Goal: Task Accomplishment & Management: Use online tool/utility

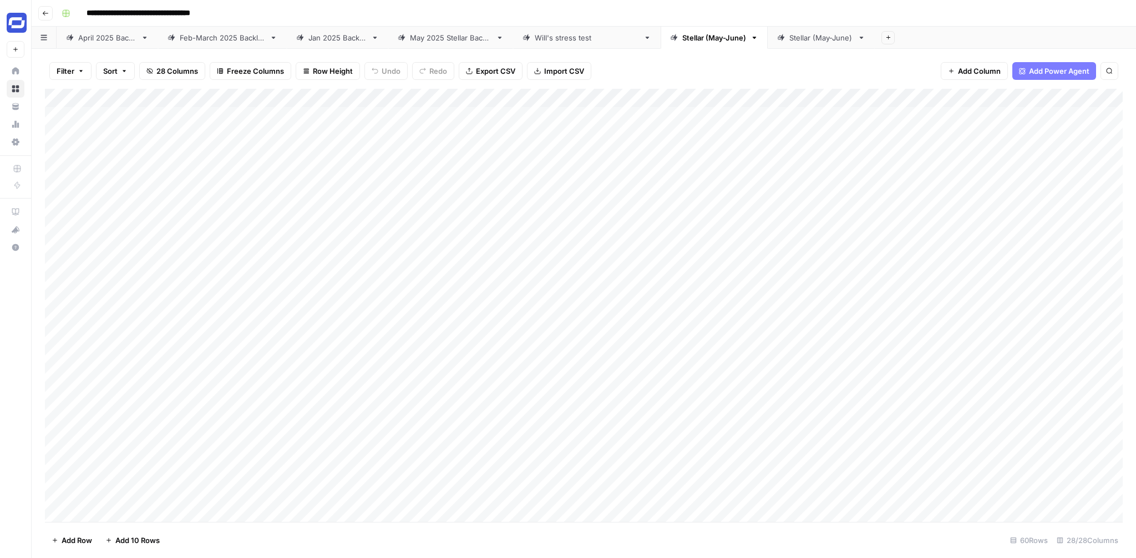
click at [805, 34] on div "Stellar (May-June)" at bounding box center [822, 37] width 64 height 11
click at [714, 37] on div "Stellar (May-June)" at bounding box center [714, 37] width 64 height 11
click at [808, 36] on div "Stellar (May-June)" at bounding box center [822, 37] width 64 height 11
click at [816, 42] on div "Stellar (May-June)" at bounding box center [822, 37] width 64 height 11
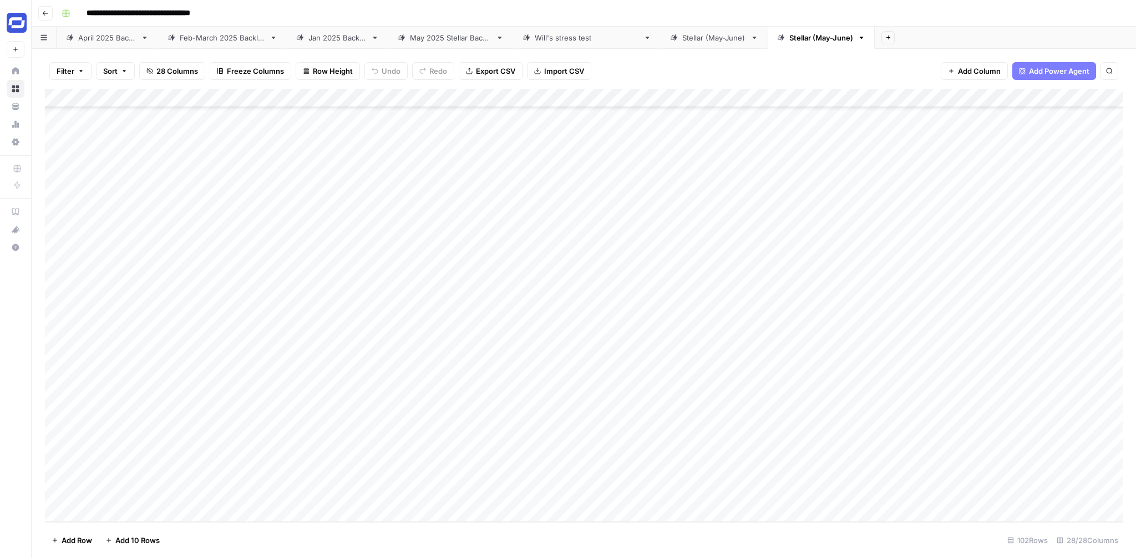
click at [816, 42] on div "Stellar (May-June)" at bounding box center [822, 37] width 64 height 11
click at [793, 41] on input "**********" at bounding box center [822, 38] width 65 height 14
click at [839, 41] on input "**********" at bounding box center [821, 38] width 63 height 14
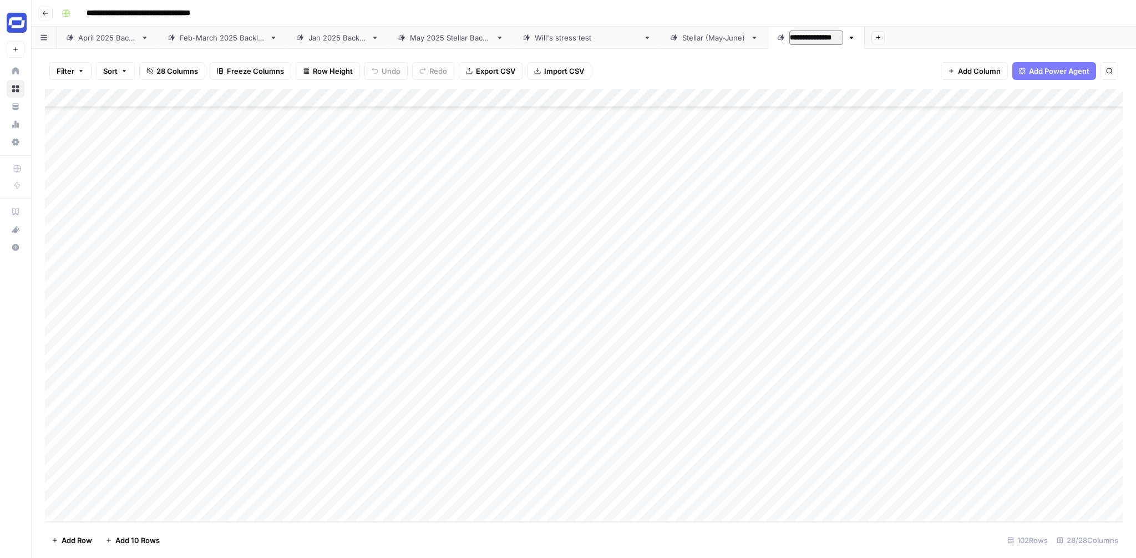
type input "**********"
click at [404, 431] on div "Add Column" at bounding box center [584, 305] width 1078 height 433
click at [391, 391] on div "Add Column" at bounding box center [584, 305] width 1078 height 433
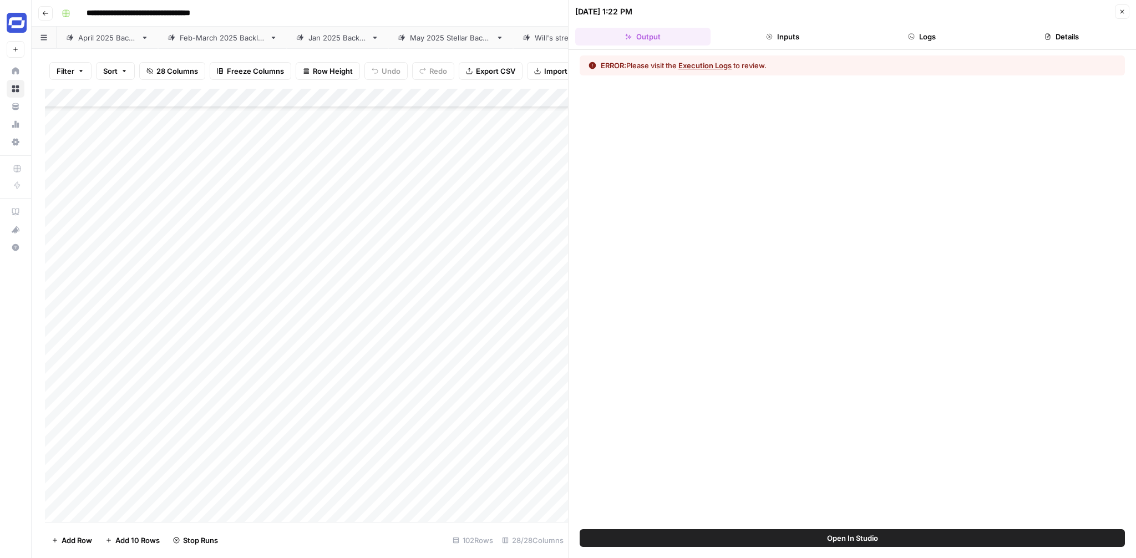
click at [931, 42] on button "Logs" at bounding box center [922, 37] width 135 height 18
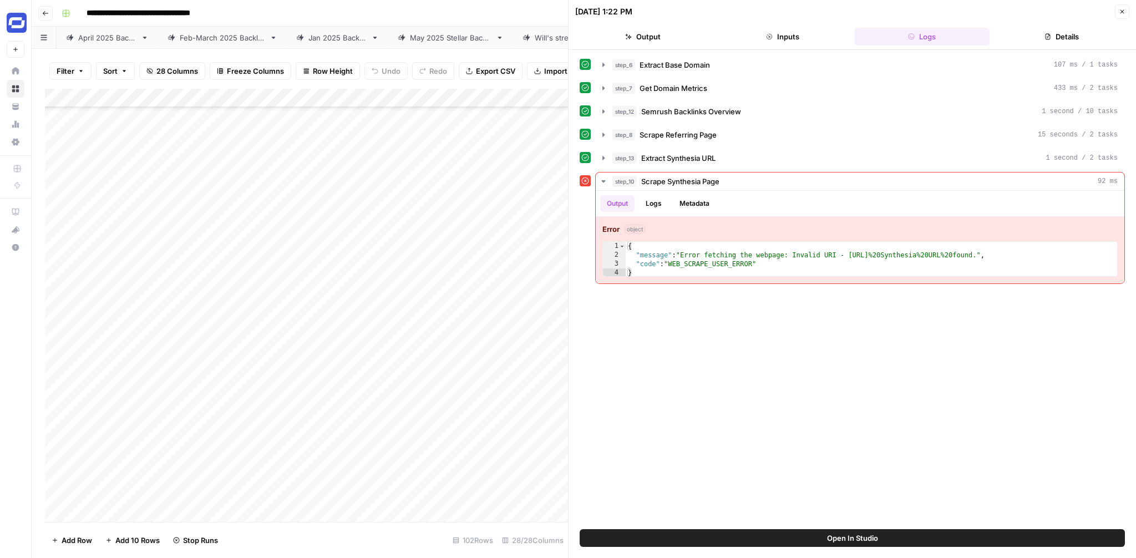
click at [1123, 12] on icon "button" at bounding box center [1123, 12] width 4 height 4
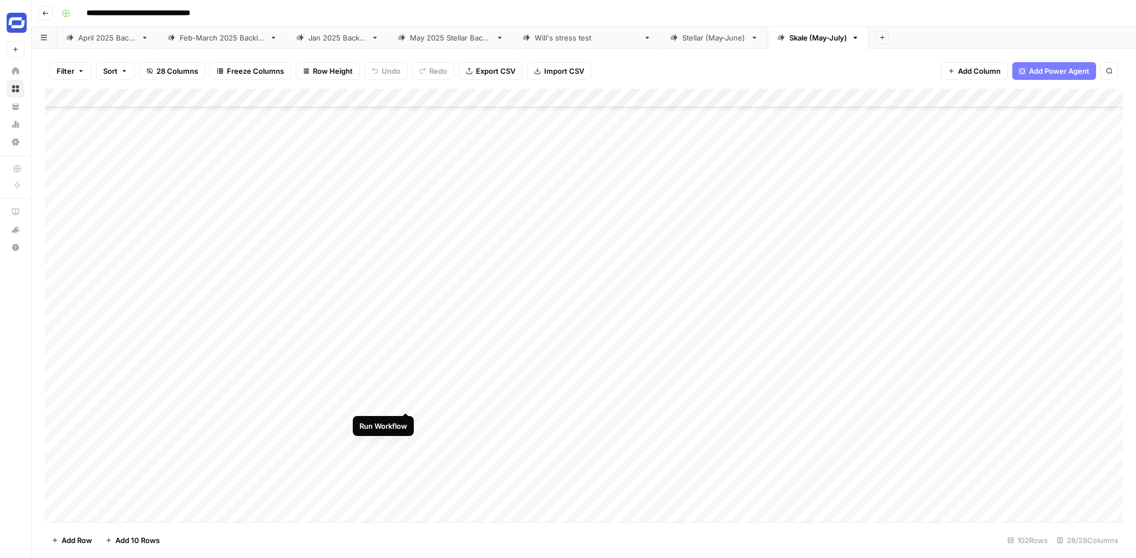
click at [406, 390] on div "Add Column" at bounding box center [584, 305] width 1078 height 433
click at [406, 291] on div "Add Column" at bounding box center [584, 305] width 1078 height 433
click at [406, 406] on div "Add Column" at bounding box center [584, 305] width 1078 height 433
click at [405, 437] on div "Add Column" at bounding box center [584, 305] width 1078 height 433
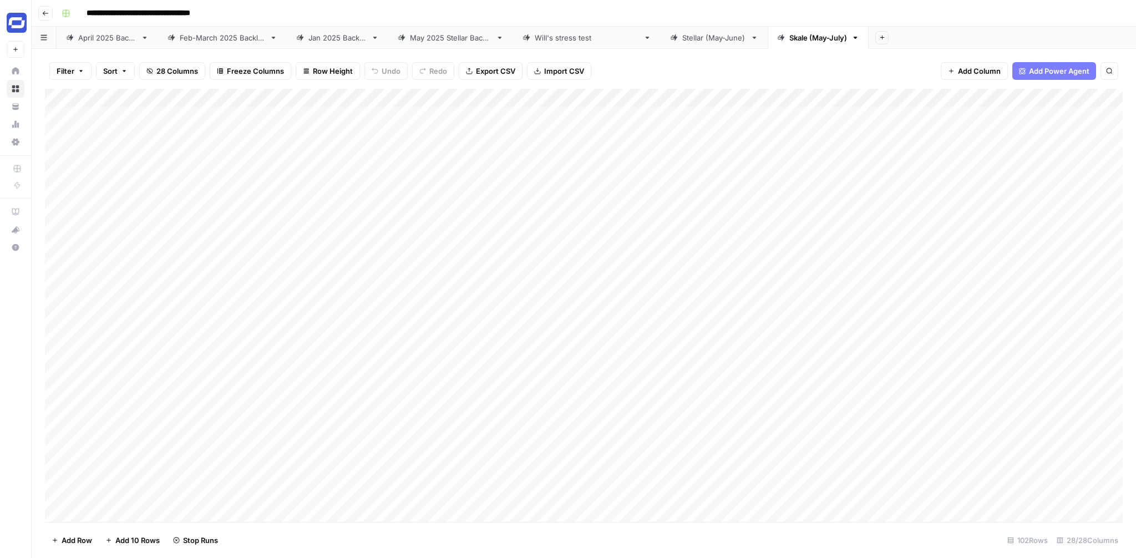
scroll to position [0, 0]
click at [690, 35] on div "Stellar (May-June)" at bounding box center [714, 37] width 64 height 11
click at [407, 257] on div "Add Column" at bounding box center [584, 305] width 1078 height 433
click at [404, 284] on div "Add Column" at bounding box center [584, 305] width 1078 height 433
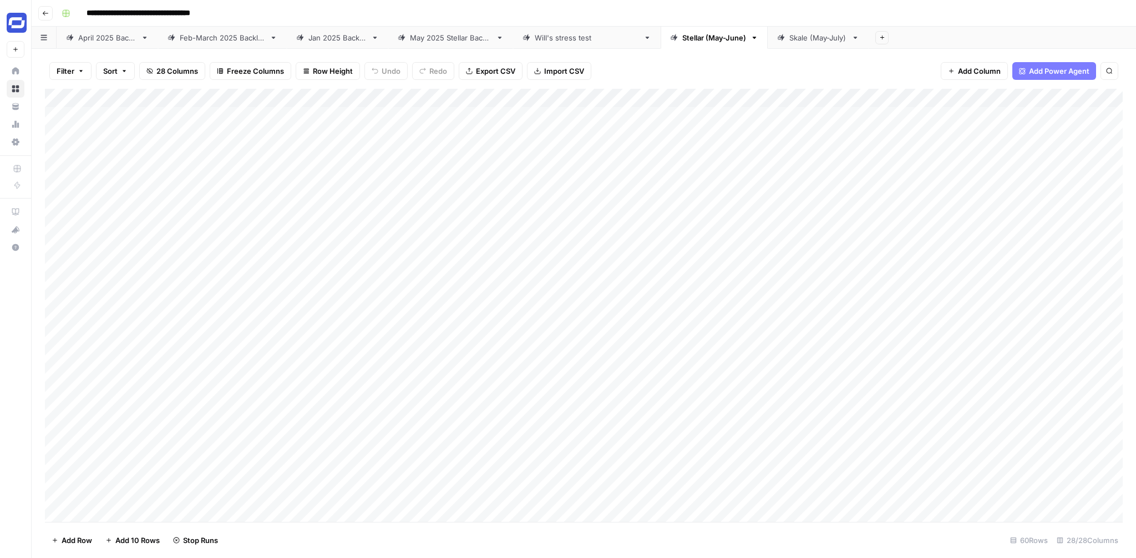
scroll to position [0, 0]
click at [393, 98] on div "Add Column" at bounding box center [584, 305] width 1078 height 433
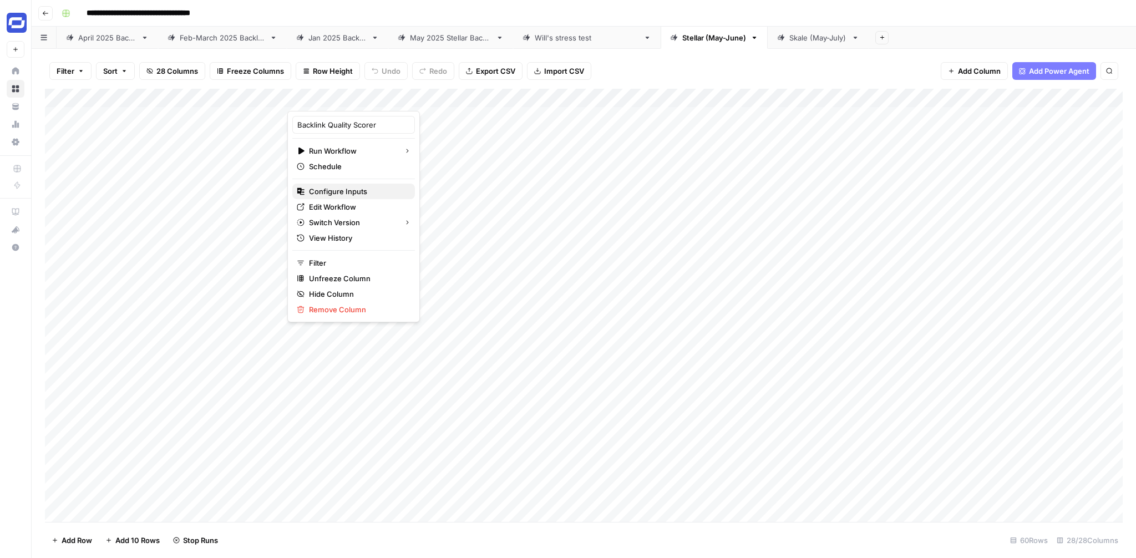
click at [352, 188] on span "Configure Inputs" at bounding box center [357, 191] width 97 height 11
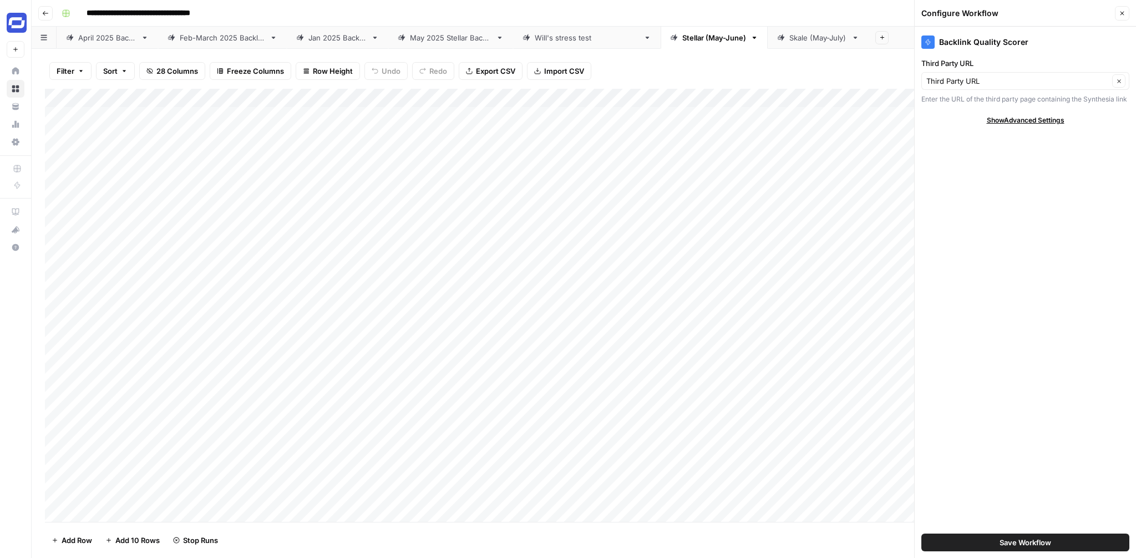
click at [1122, 12] on icon "button" at bounding box center [1122, 13] width 7 height 7
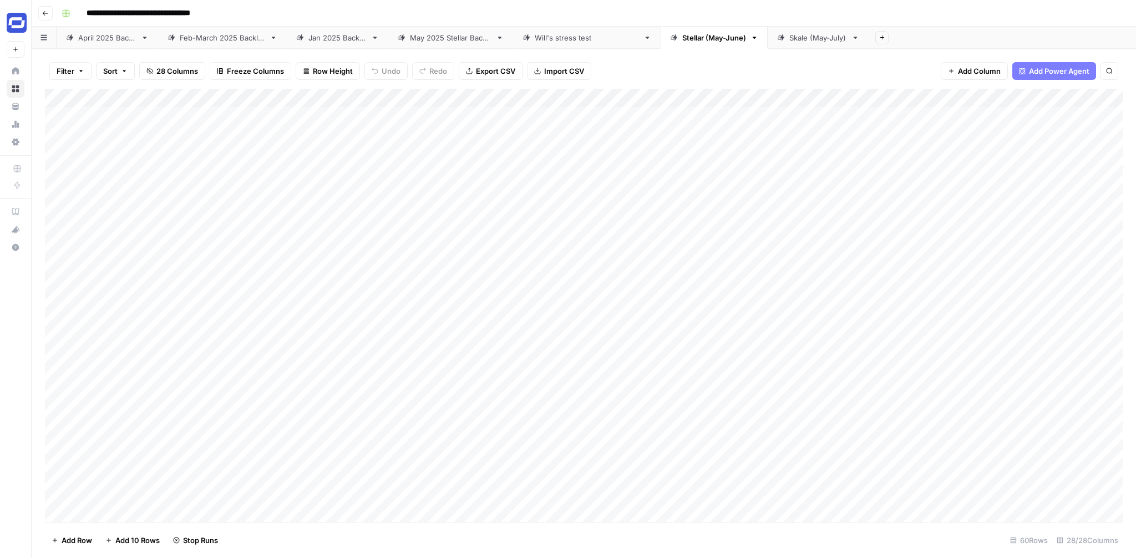
click at [393, 95] on div "Add Column" at bounding box center [584, 305] width 1078 height 433
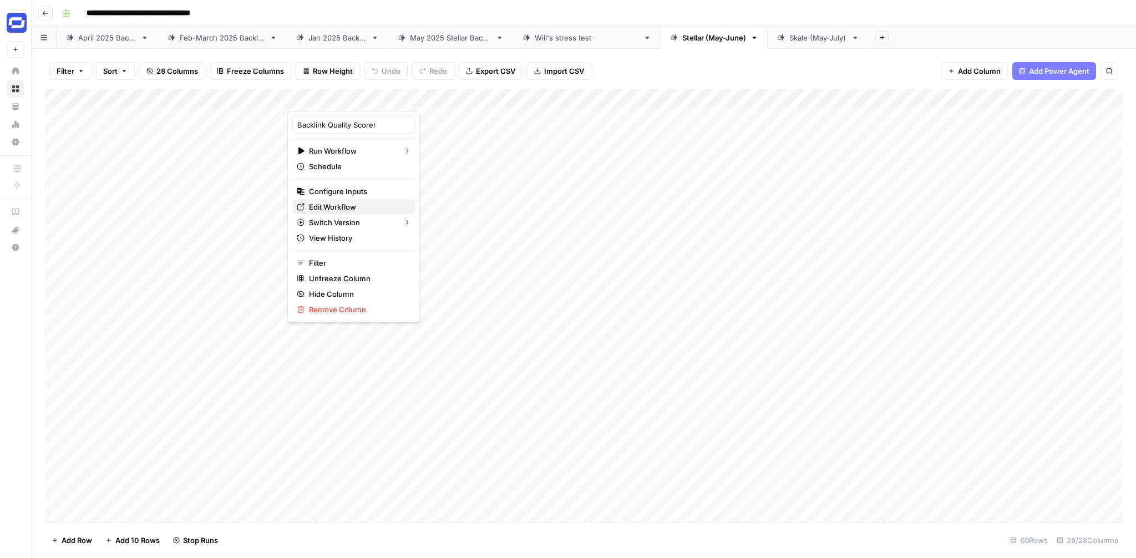
click at [341, 208] on span "Edit Workflow" at bounding box center [357, 206] width 97 height 11
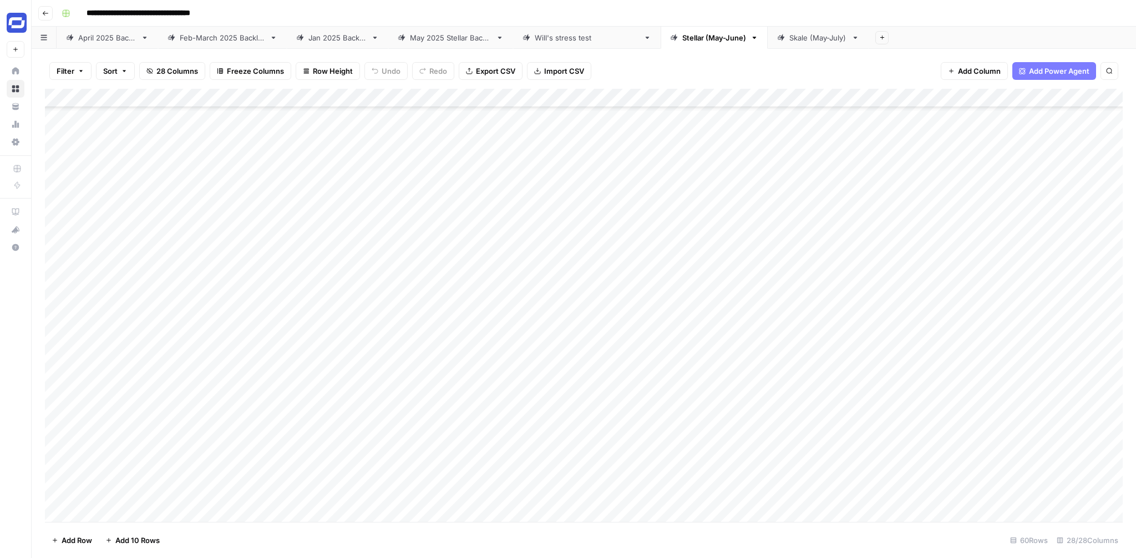
scroll to position [780, 0]
click at [392, 257] on div "Add Column" at bounding box center [584, 305] width 1078 height 433
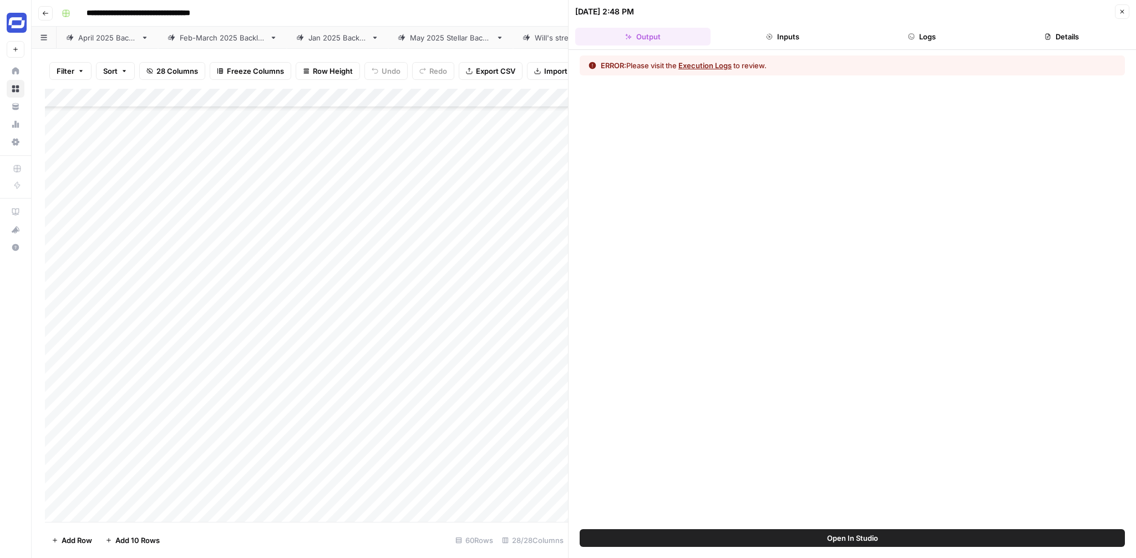
click at [915, 37] on button "Logs" at bounding box center [922, 37] width 135 height 18
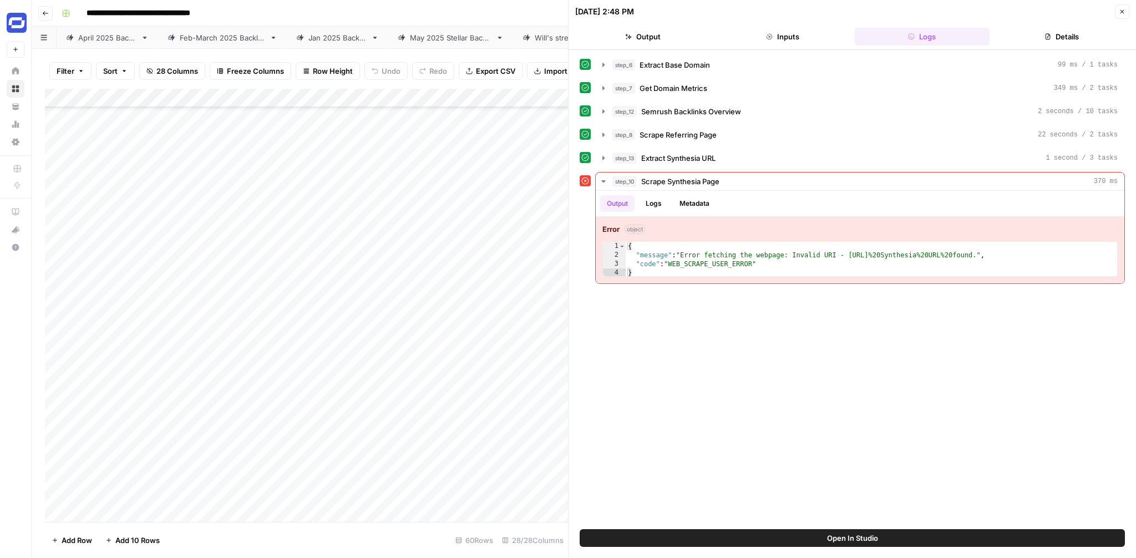
click at [177, 258] on div "Add Column" at bounding box center [306, 305] width 523 height 433
click at [177, 258] on input "**********" at bounding box center [177, 262] width 178 height 13
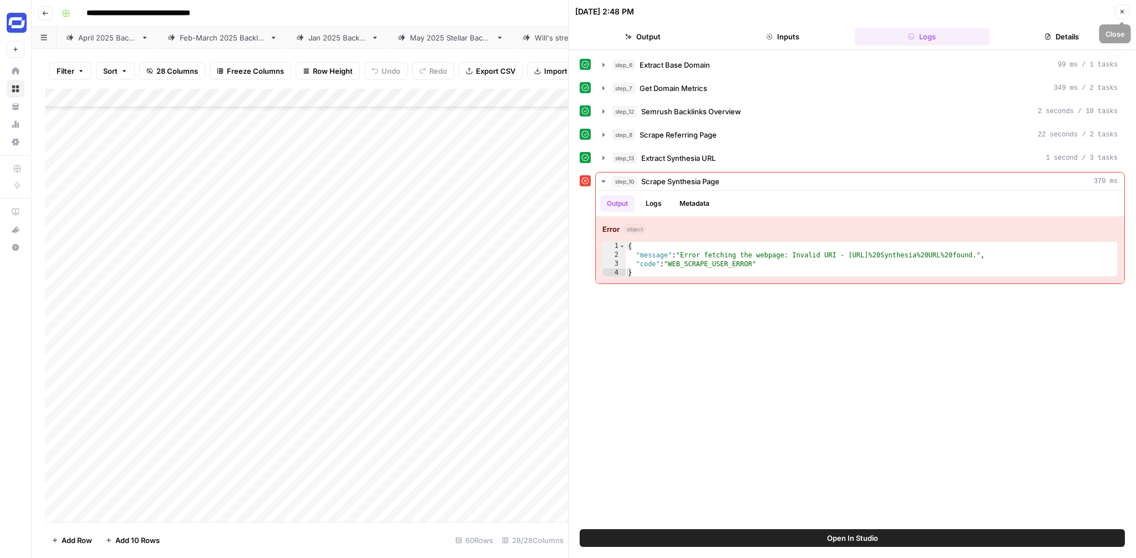
click at [1116, 13] on button "Close" at bounding box center [1122, 11] width 14 height 14
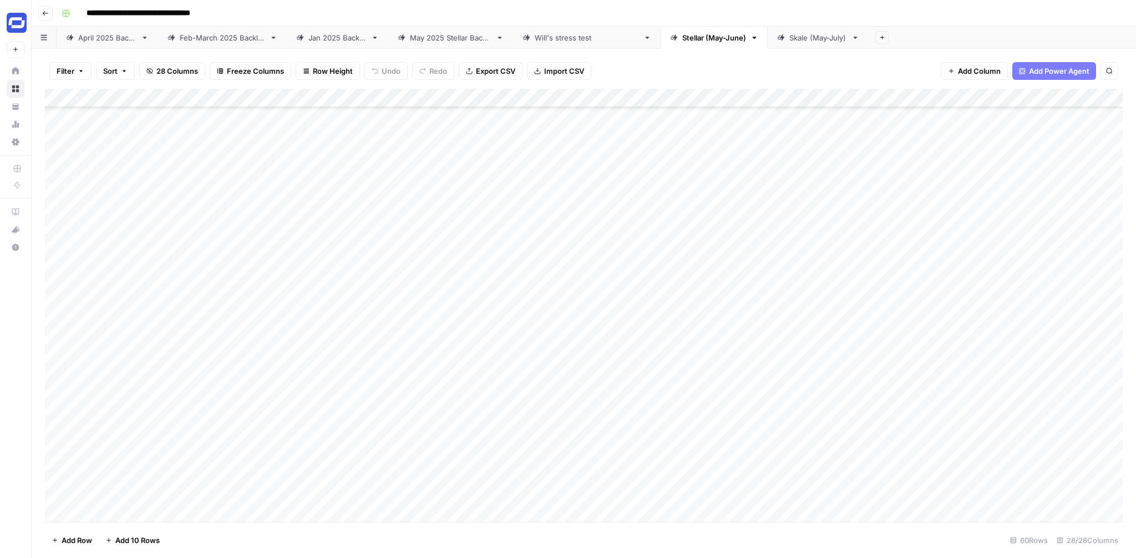
scroll to position [1307, 0]
click at [811, 41] on div "Skale (May-July)" at bounding box center [819, 37] width 58 height 11
click at [243, 347] on div "Add Column" at bounding box center [584, 305] width 1078 height 433
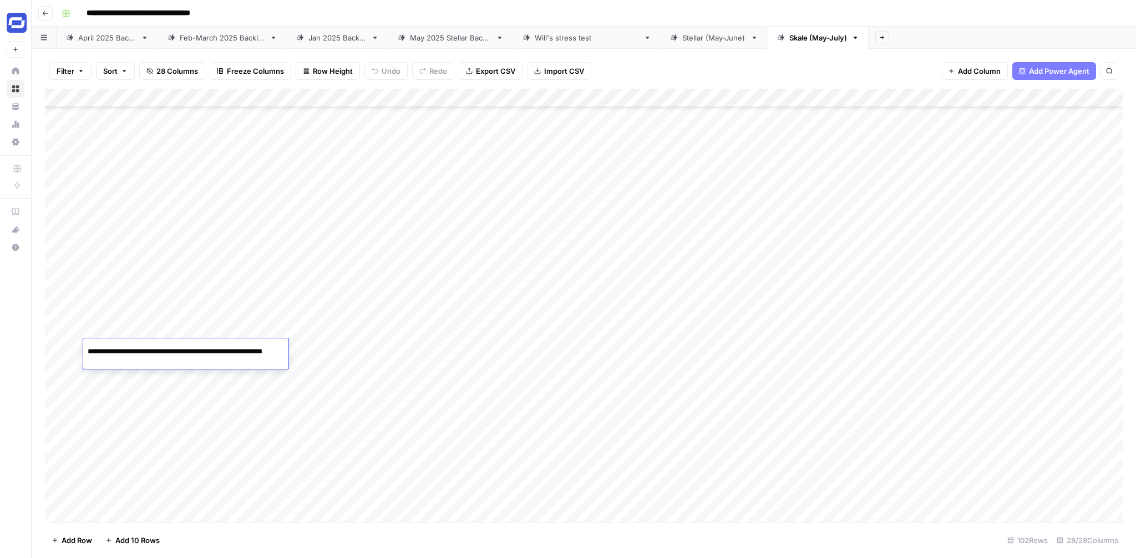
scroll to position [0, 59]
click at [243, 347] on input "**********" at bounding box center [177, 351] width 178 height 13
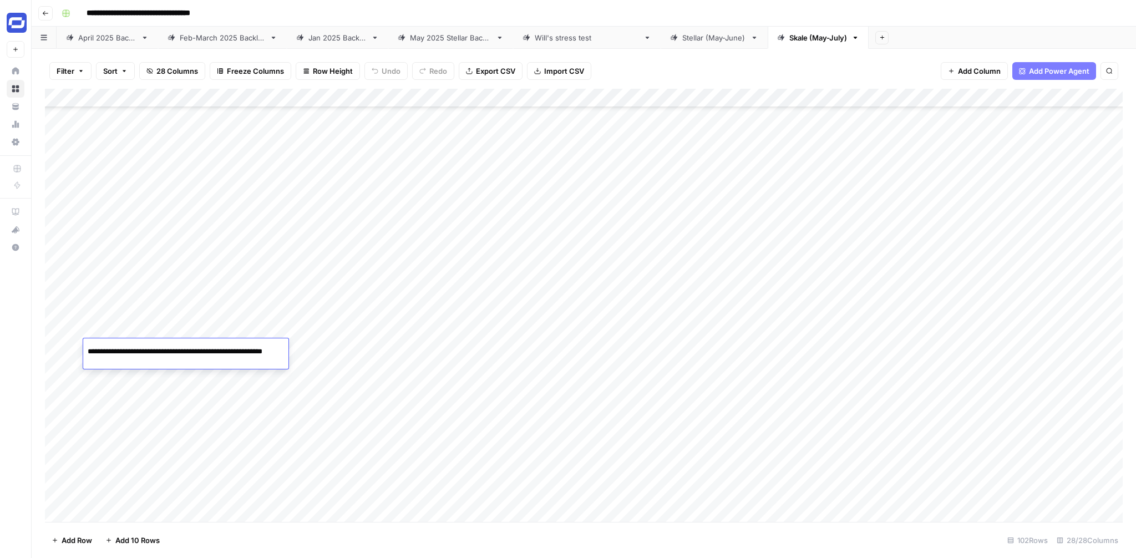
click at [276, 433] on div "Add Column" at bounding box center [584, 305] width 1078 height 433
click at [390, 434] on div "Add Column" at bounding box center [584, 305] width 1078 height 433
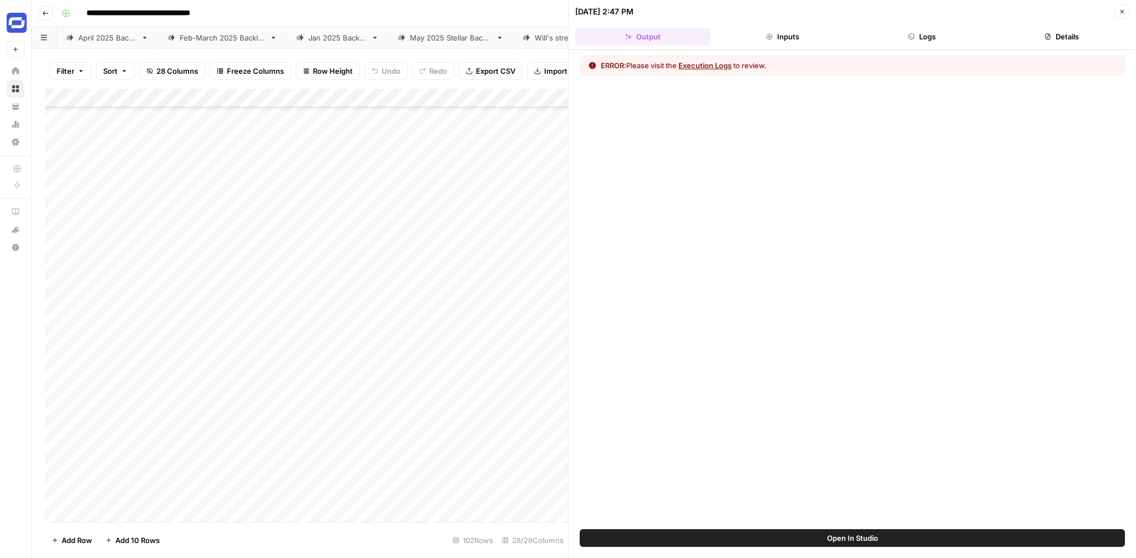
click at [931, 39] on button "Logs" at bounding box center [922, 37] width 135 height 18
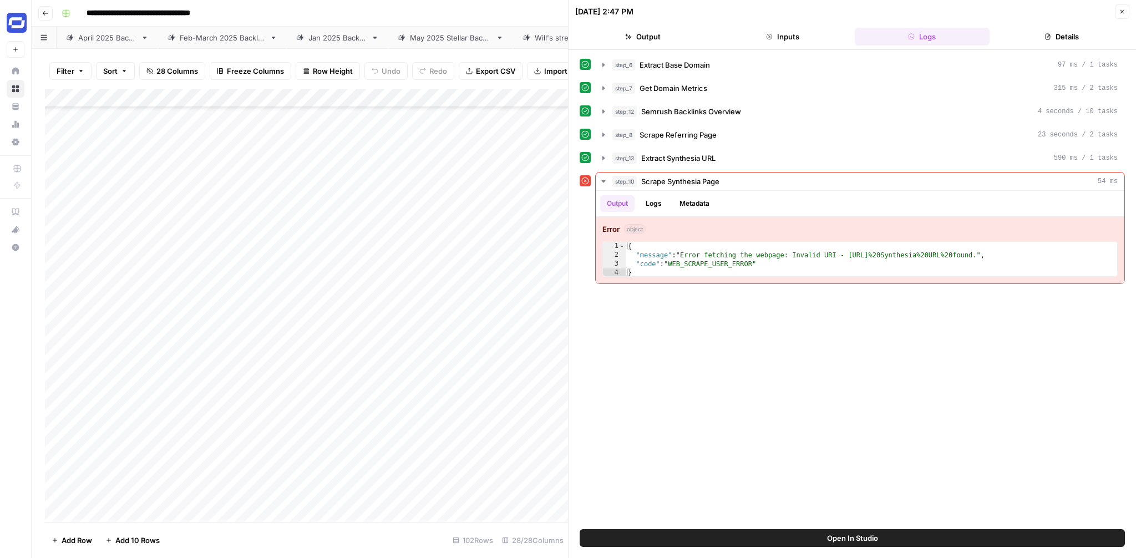
click at [1125, 9] on icon "button" at bounding box center [1122, 11] width 7 height 7
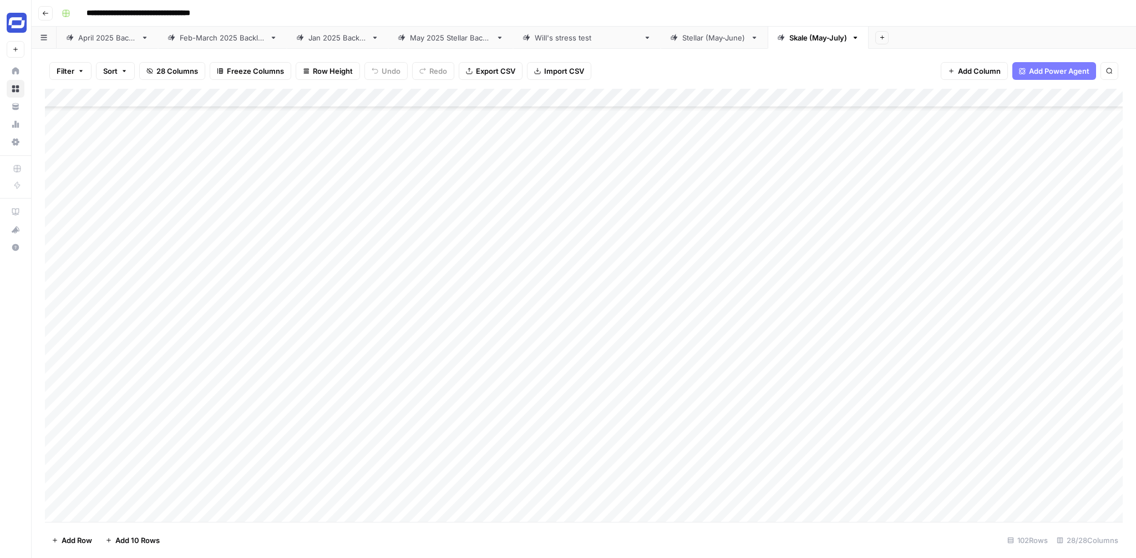
scroll to position [139, 0]
click at [276, 378] on div "Add Column" at bounding box center [584, 305] width 1078 height 433
click at [275, 392] on div "Add Column" at bounding box center [584, 305] width 1078 height 433
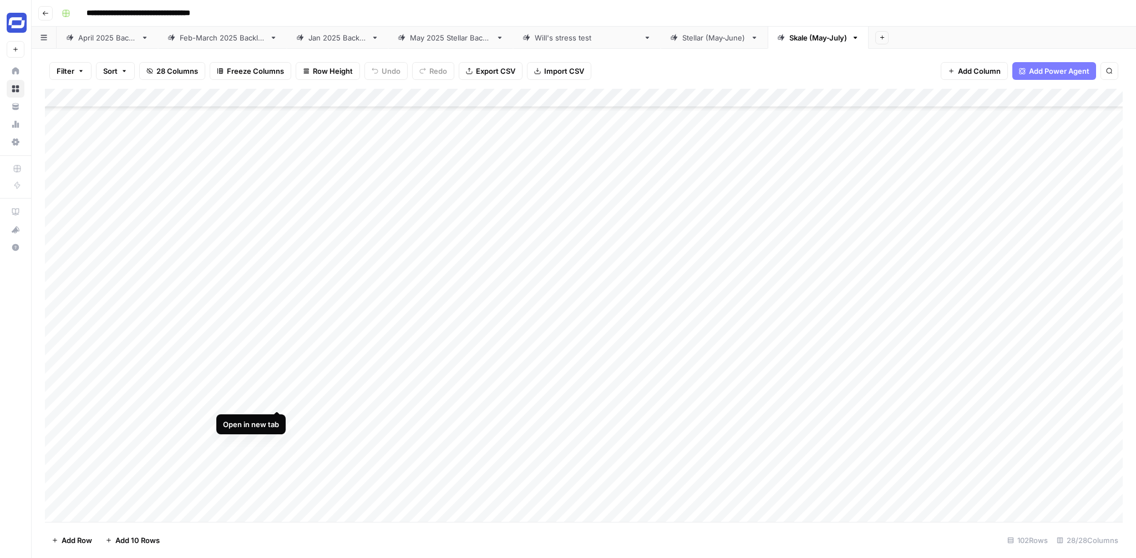
click at [278, 388] on div "Add Column" at bounding box center [584, 305] width 1078 height 433
click at [274, 371] on div "Add Column" at bounding box center [584, 305] width 1078 height 433
click at [278, 399] on div "Add Column" at bounding box center [584, 305] width 1078 height 433
click at [277, 429] on div "Add Column" at bounding box center [584, 305] width 1078 height 433
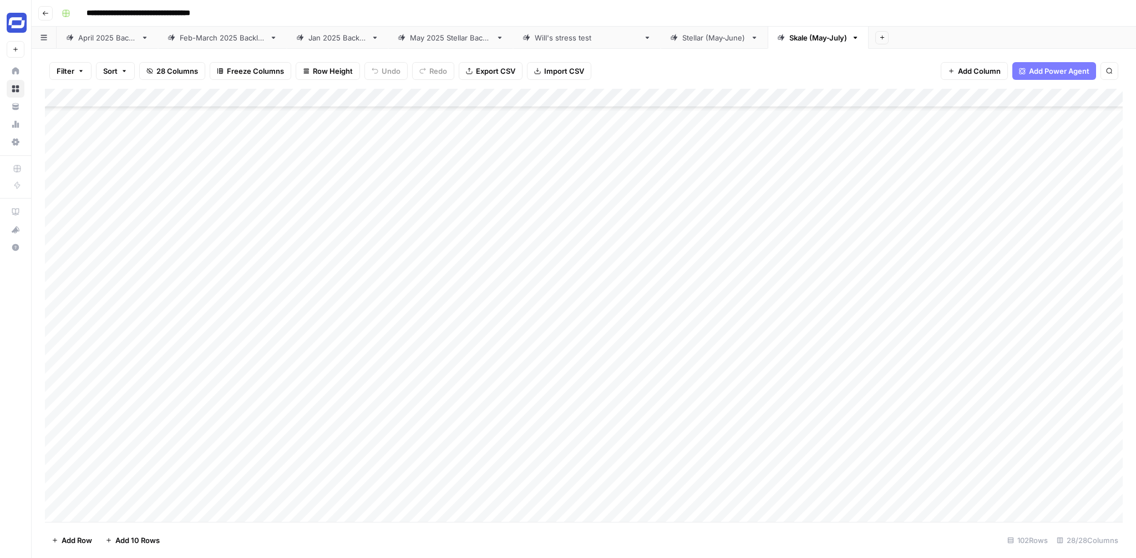
scroll to position [907, 0]
click at [276, 393] on div "Add Column" at bounding box center [584, 305] width 1078 height 433
click at [275, 419] on div "Add Column" at bounding box center [584, 305] width 1078 height 433
click at [277, 410] on div "Add Column" at bounding box center [584, 305] width 1078 height 433
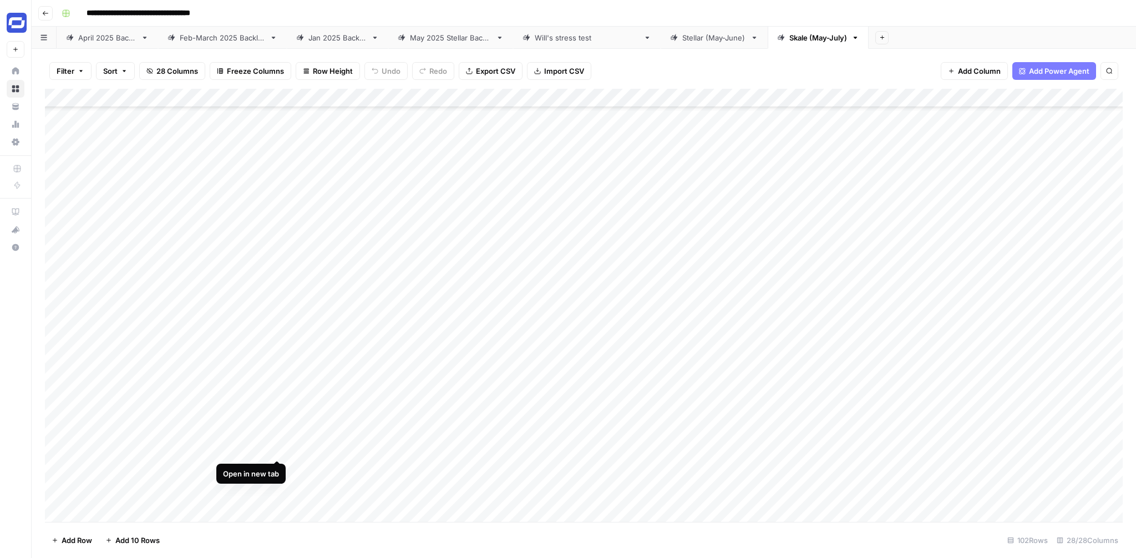
click at [276, 438] on div "Add Column" at bounding box center [584, 305] width 1078 height 433
click at [277, 359] on div "Add Column" at bounding box center [584, 305] width 1078 height 433
click at [278, 360] on div "Add Column" at bounding box center [584, 305] width 1078 height 433
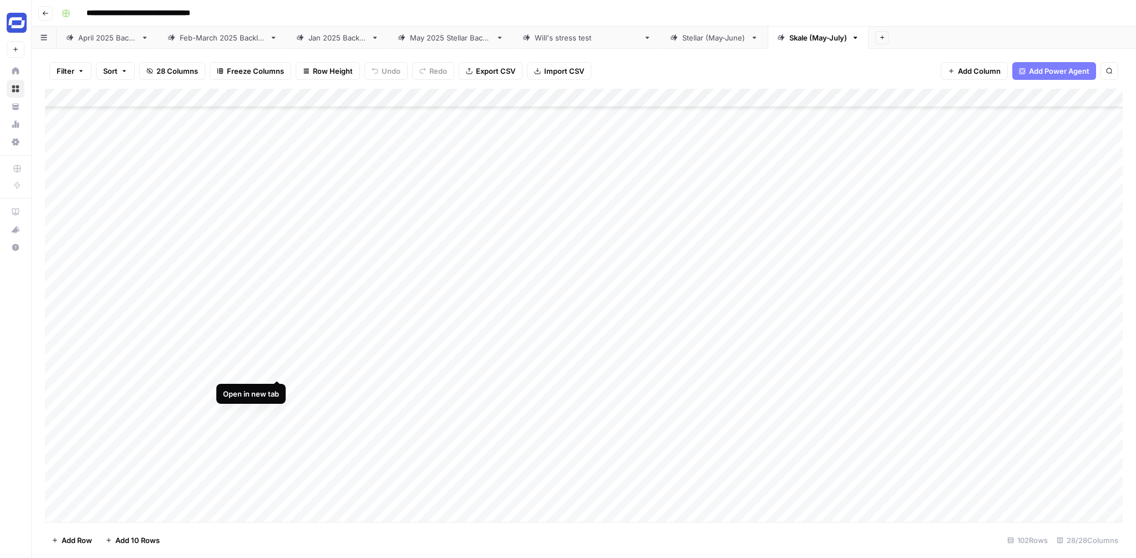
click at [277, 358] on div "Add Column" at bounding box center [584, 305] width 1078 height 433
click at [276, 386] on div "Add Column" at bounding box center [584, 305] width 1078 height 433
click at [275, 412] on div "Add Column" at bounding box center [584, 305] width 1078 height 433
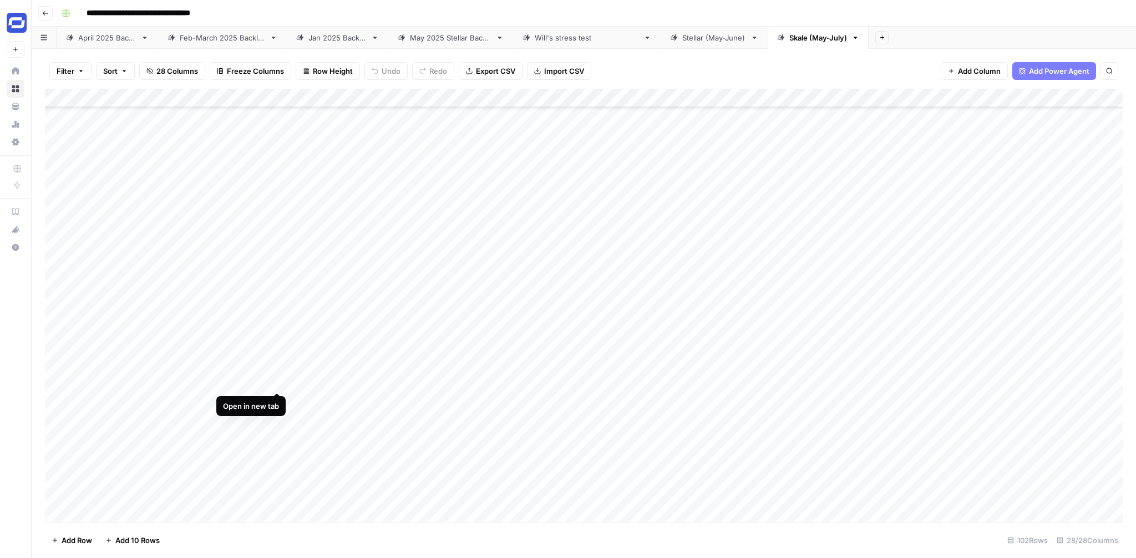
click at [275, 371] on div "Add Column" at bounding box center [584, 305] width 1078 height 433
click at [277, 282] on div "Add Column" at bounding box center [584, 305] width 1078 height 433
click at [277, 310] on div "Add Column" at bounding box center [584, 305] width 1078 height 433
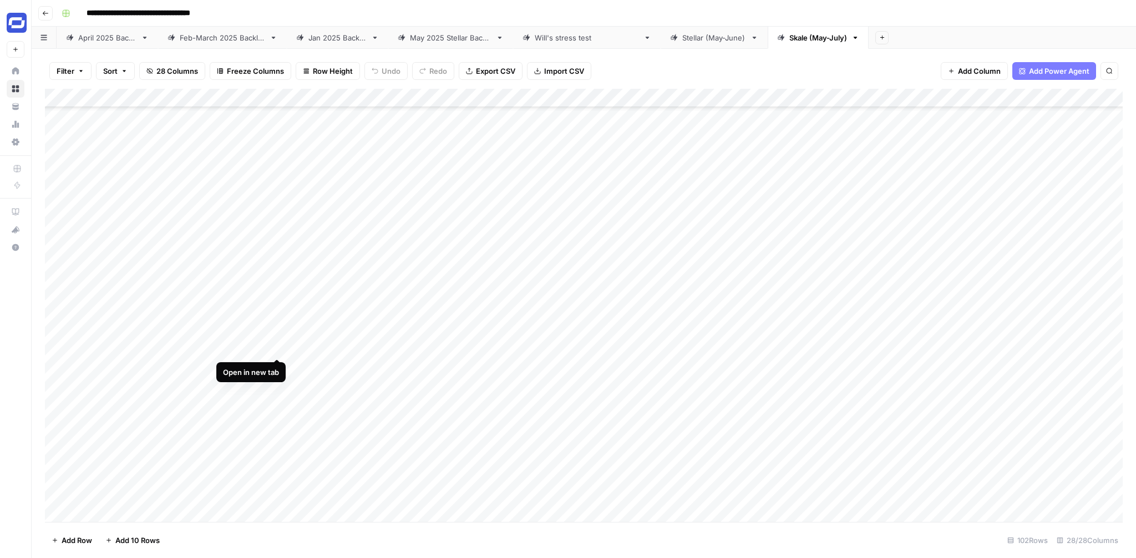
click at [276, 337] on div "Add Column" at bounding box center [584, 305] width 1078 height 433
click at [277, 294] on div "Add Column" at bounding box center [584, 305] width 1078 height 433
click at [275, 409] on div "Add Column" at bounding box center [584, 305] width 1078 height 433
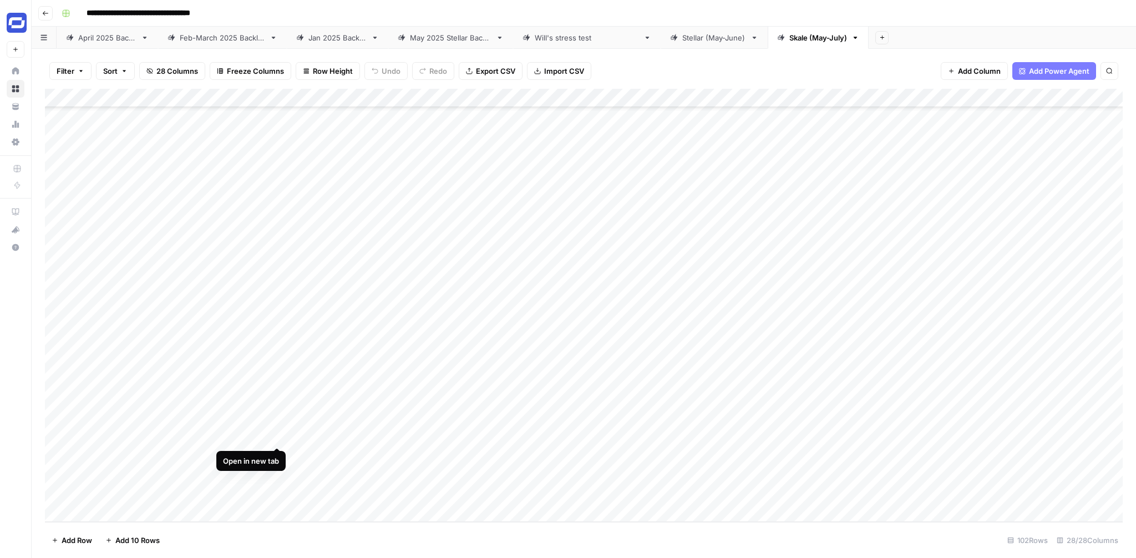
click at [277, 424] on div "Add Column" at bounding box center [584, 305] width 1078 height 433
click at [851, 59] on div "Filter Sort 28 Columns Freeze Columns Row Height Undo Redo Export CSV Import CS…" at bounding box center [584, 71] width 1078 height 36
drag, startPoint x: 798, startPoint y: 42, endPoint x: 103, endPoint y: 45, distance: 695.2
click at [103, 45] on div "[DATE] Backlinks [DATE]-[DATE] Backlinks [DATE] Backlinks [DATE] Stellar Backli…" at bounding box center [584, 38] width 1105 height 22
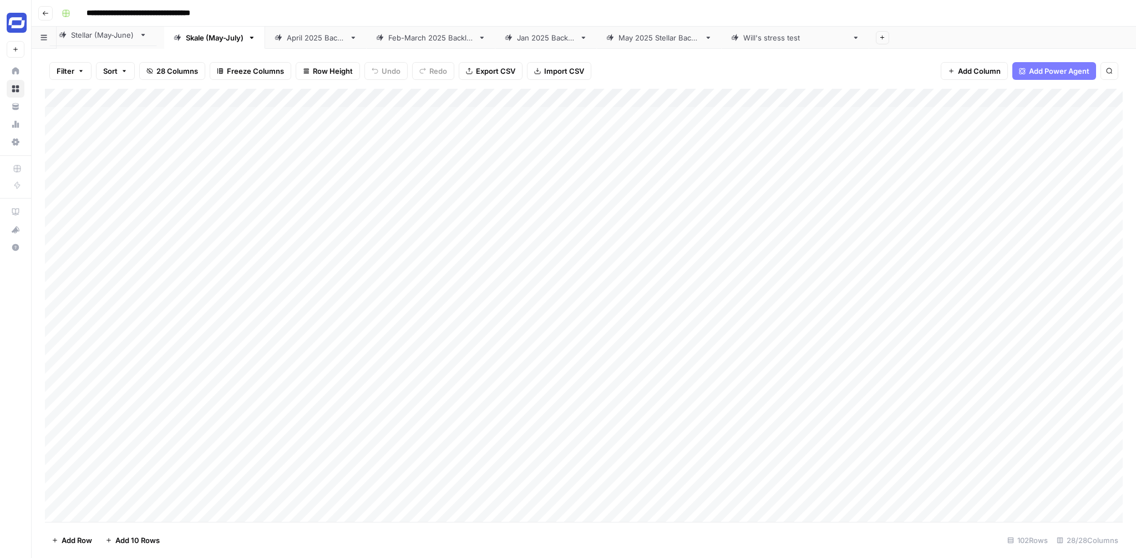
drag, startPoint x: 803, startPoint y: 36, endPoint x: 92, endPoint y: 34, distance: 711.3
click at [92, 34] on div "Skale (May-July) [DATE] Backlinks [DATE]-[DATE] Backlinks [DATE] Backlinks [DAT…" at bounding box center [584, 38] width 1105 height 22
click at [115, 37] on div "Stellar (May-June)" at bounding box center [110, 37] width 64 height 11
click at [945, 220] on div "Add Column" at bounding box center [584, 305] width 1078 height 433
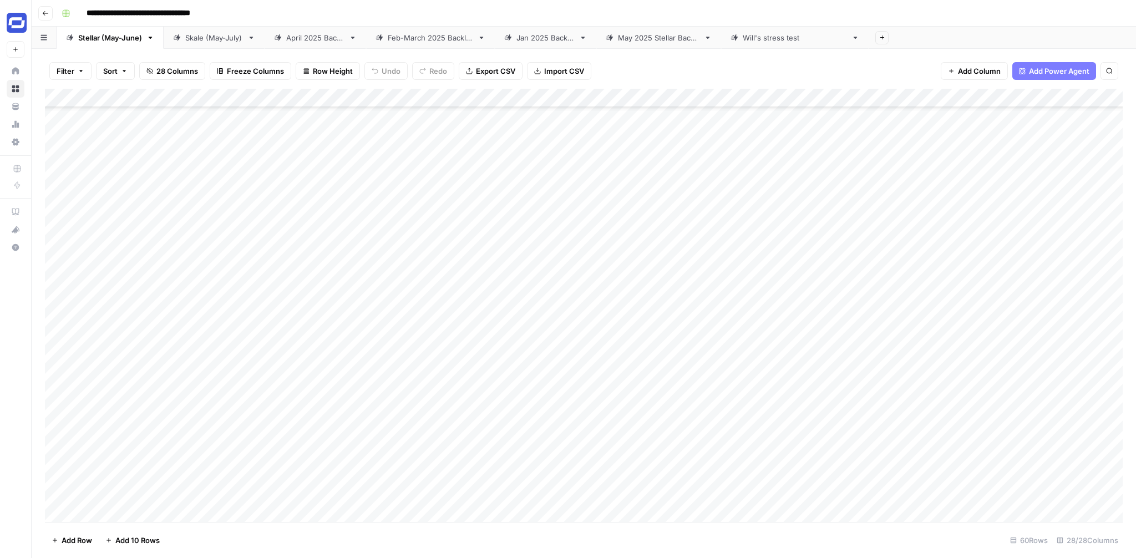
click at [945, 220] on div "Add Column" at bounding box center [584, 305] width 1078 height 433
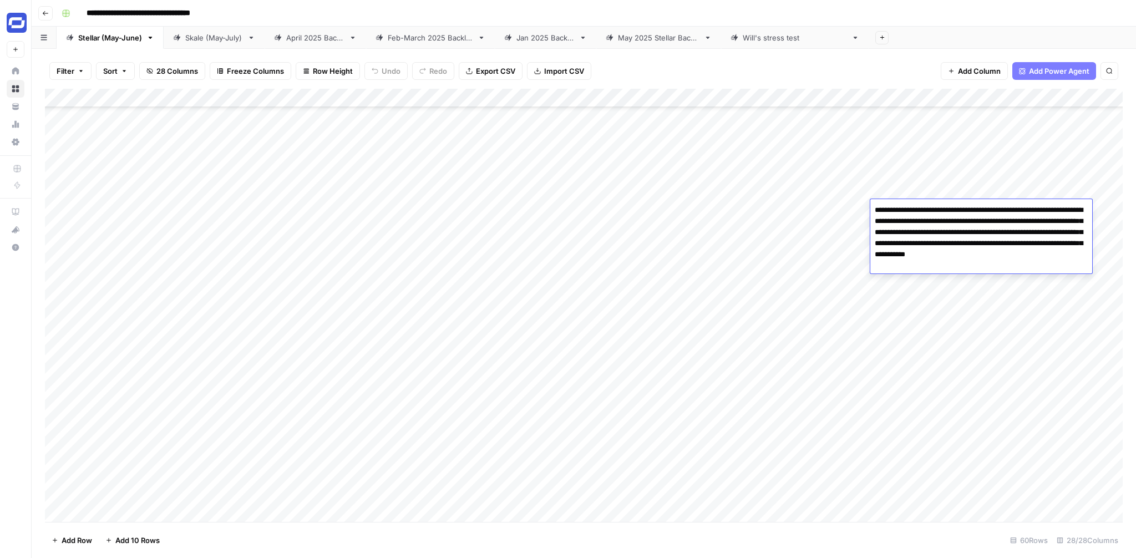
click at [945, 220] on textarea "**********" at bounding box center [982, 238] width 222 height 71
click at [946, 222] on textarea "**********" at bounding box center [982, 238] width 222 height 71
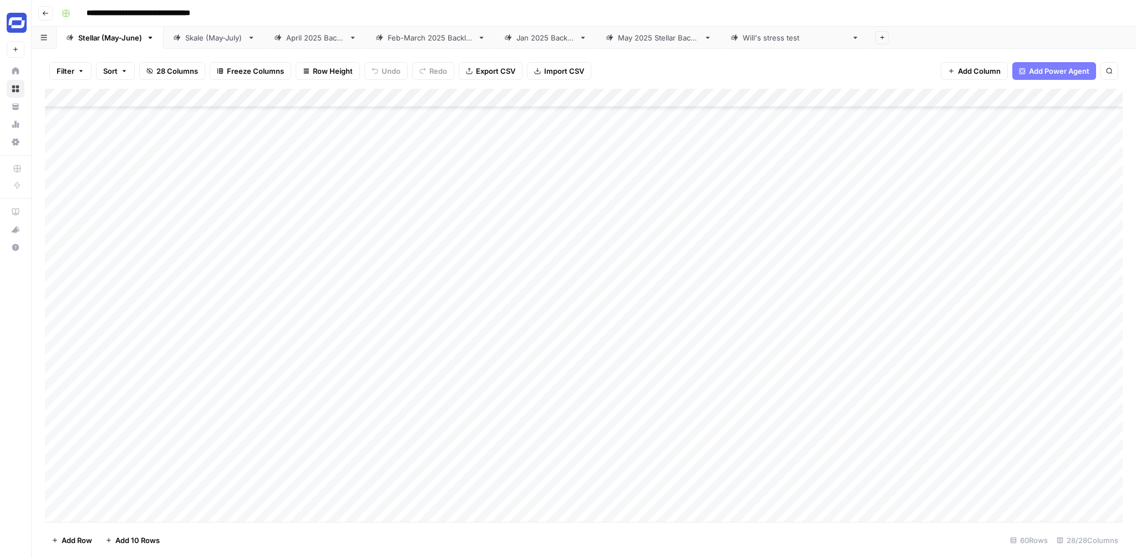
click at [940, 331] on div "Add Column" at bounding box center [584, 305] width 1078 height 433
click at [928, 435] on div "Add Column" at bounding box center [584, 305] width 1078 height 433
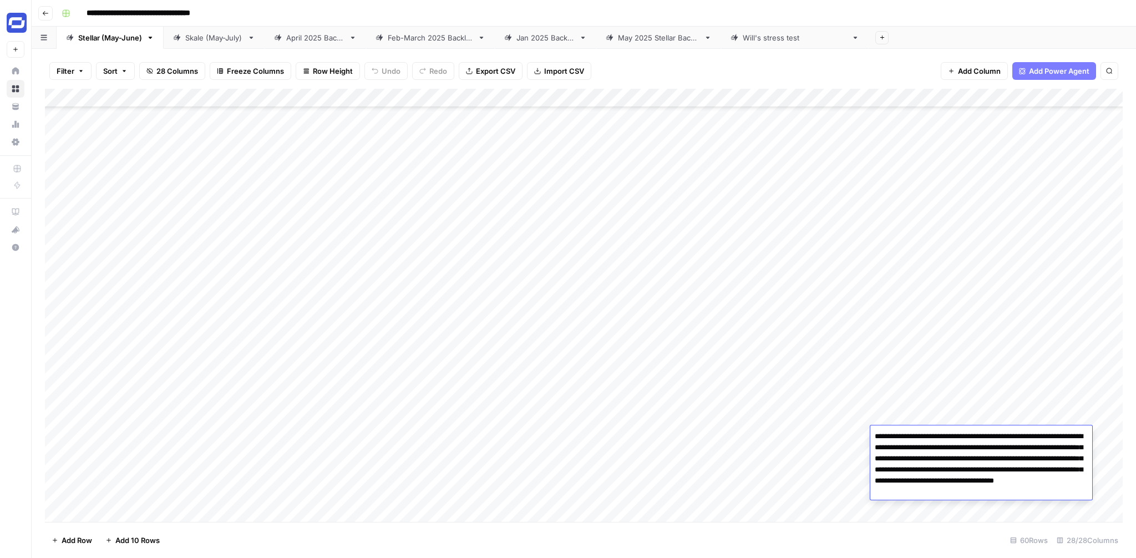
click at [928, 435] on textarea "**********" at bounding box center [982, 464] width 222 height 71
click at [444, 443] on div "Add Column" at bounding box center [584, 305] width 1078 height 433
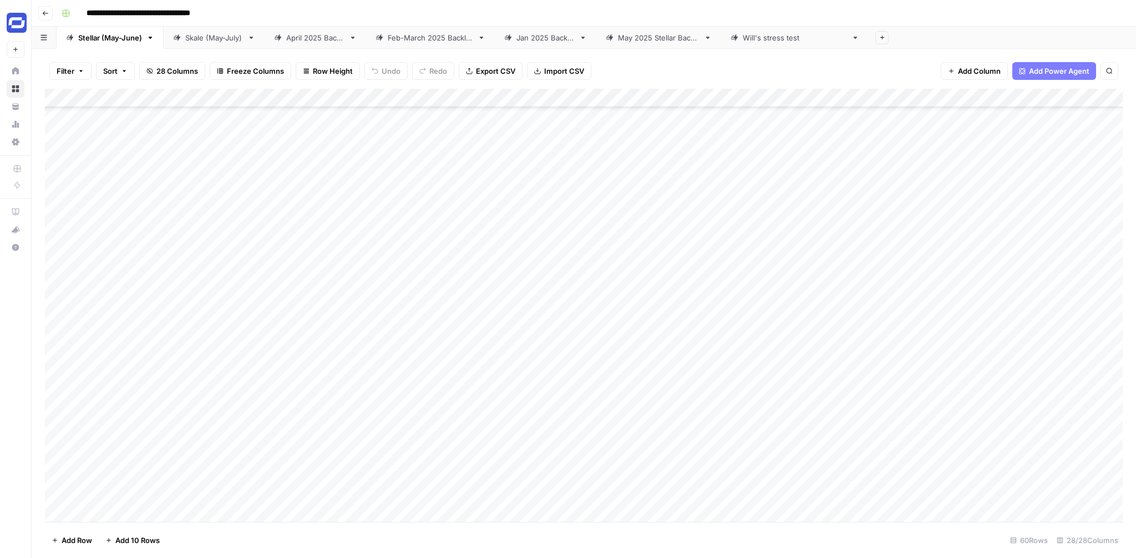
scroll to position [827, 0]
click at [227, 213] on div "Add Column" at bounding box center [584, 305] width 1078 height 433
click at [227, 213] on input "**********" at bounding box center [177, 215] width 178 height 13
type input "**********"
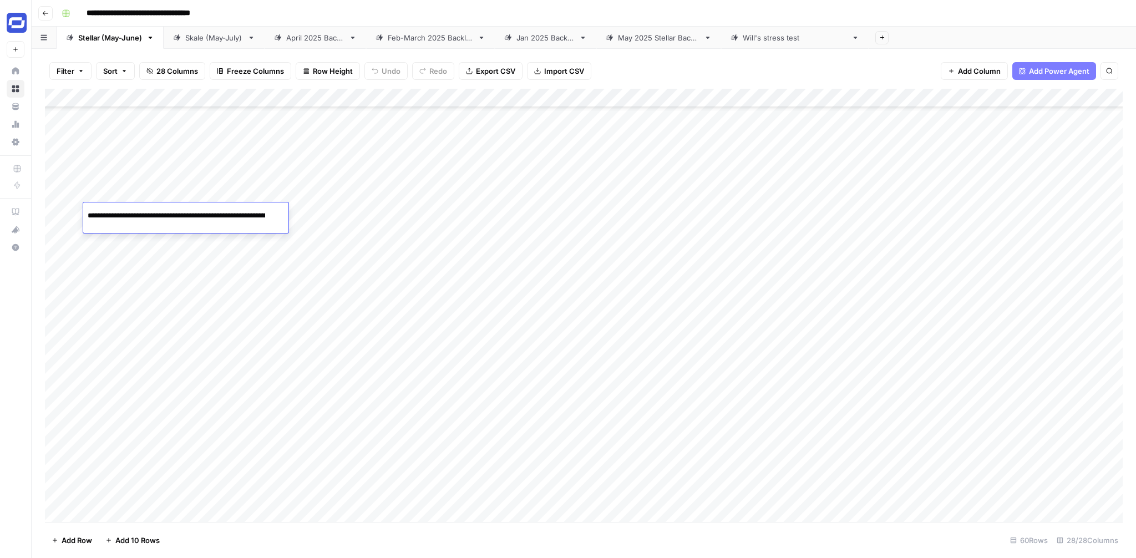
scroll to position [0, 175]
click at [194, 249] on div "Add Column" at bounding box center [584, 305] width 1078 height 433
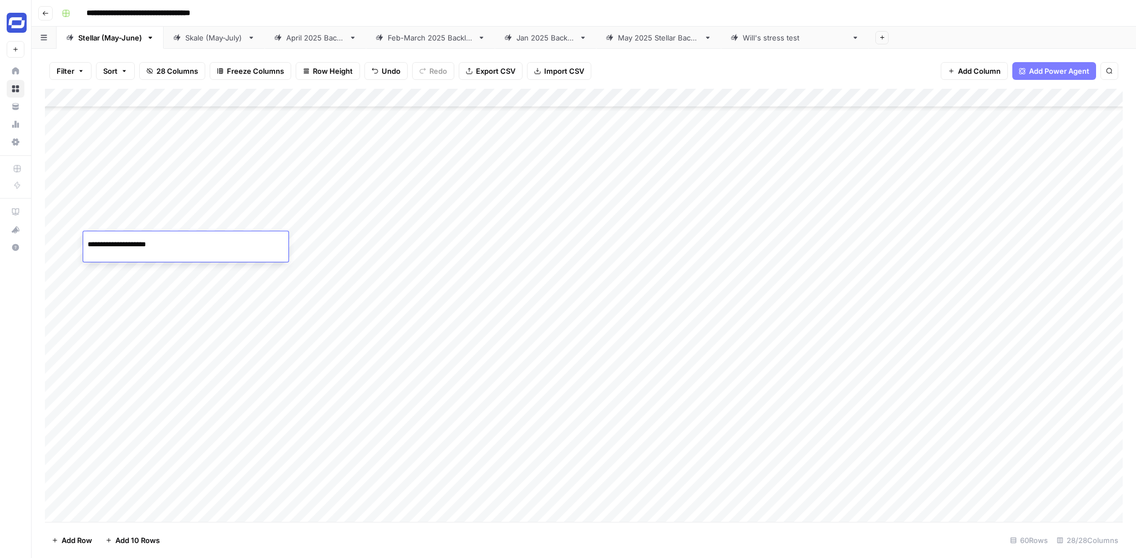
click at [194, 249] on input "**********" at bounding box center [177, 244] width 178 height 13
type input "**********"
click at [404, 212] on div "Add Column" at bounding box center [584, 305] width 1078 height 433
click at [404, 240] on div "Add Column" at bounding box center [584, 305] width 1078 height 433
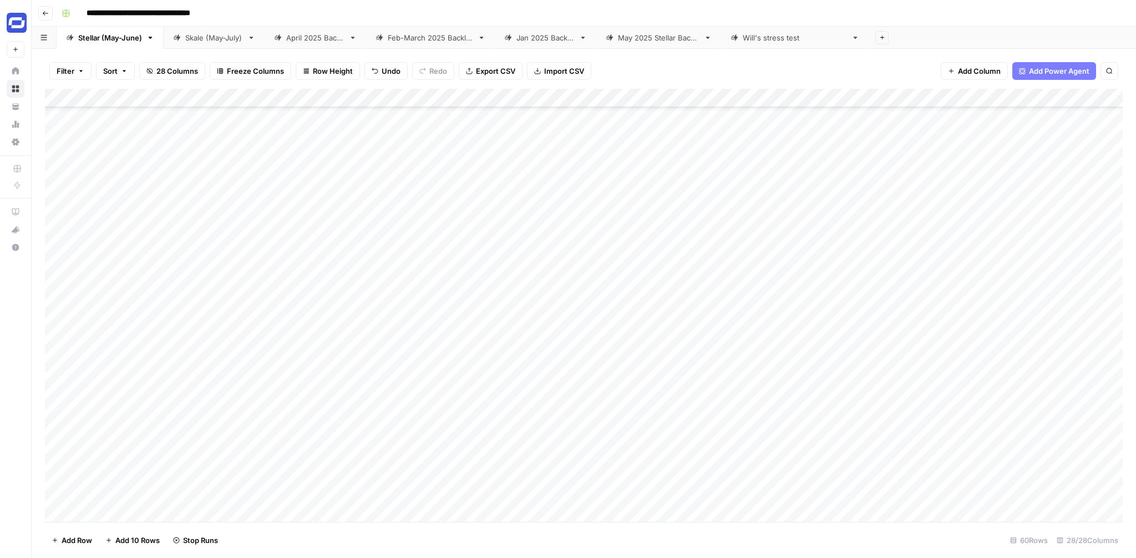
scroll to position [1034, 0]
click at [212, 350] on div "Add Column" at bounding box center [584, 305] width 1078 height 433
type input "**********"
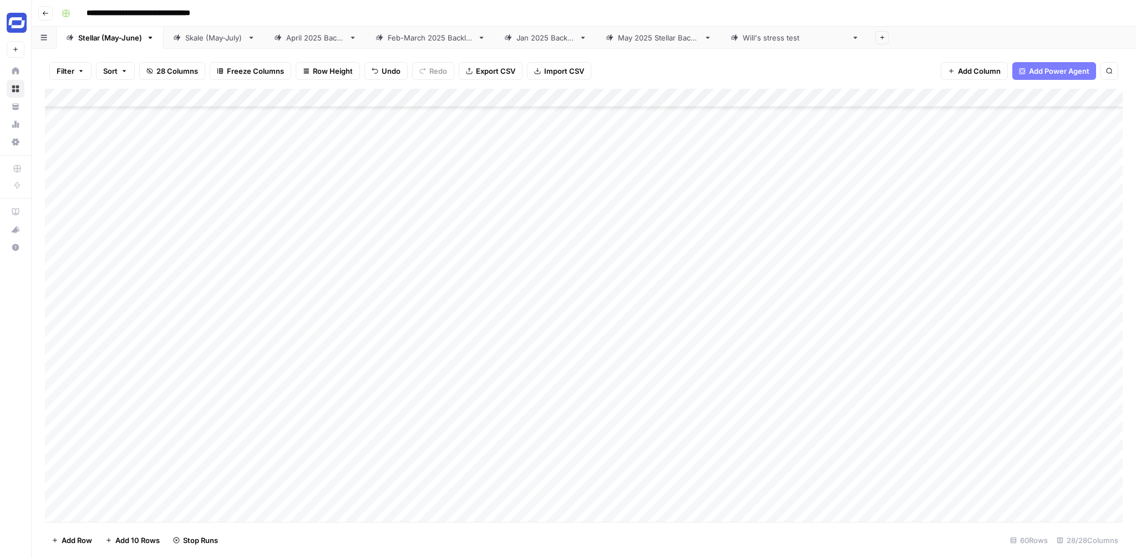
click at [206, 464] on div "Add Column" at bounding box center [584, 305] width 1078 height 433
click at [206, 464] on input "**********" at bounding box center [177, 469] width 178 height 13
type input "**********"
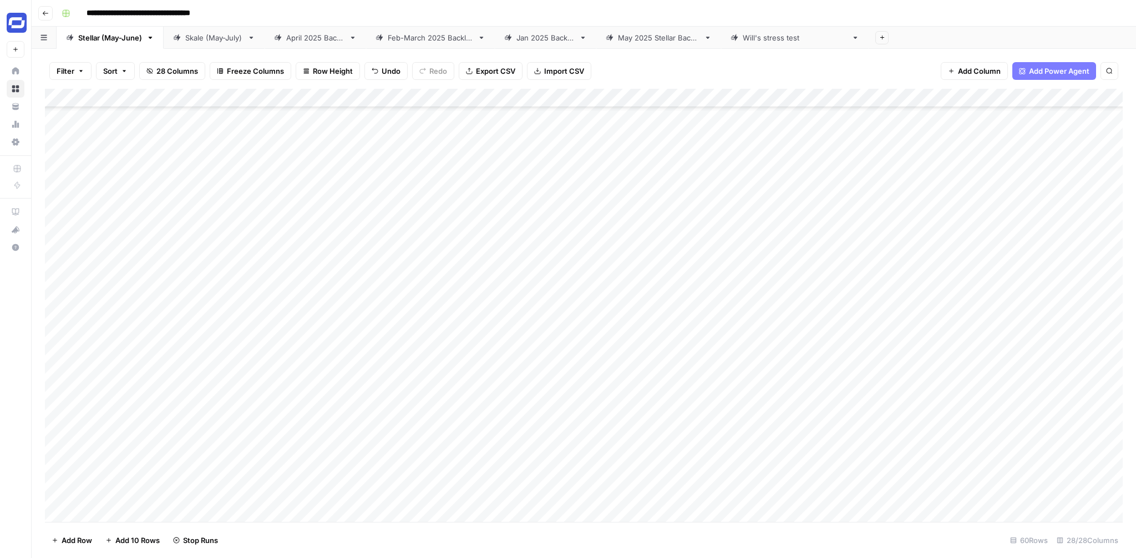
click at [220, 493] on div "Add Column" at bounding box center [584, 305] width 1078 height 433
click at [220, 493] on input "**********" at bounding box center [177, 498] width 178 height 13
type input "**********"
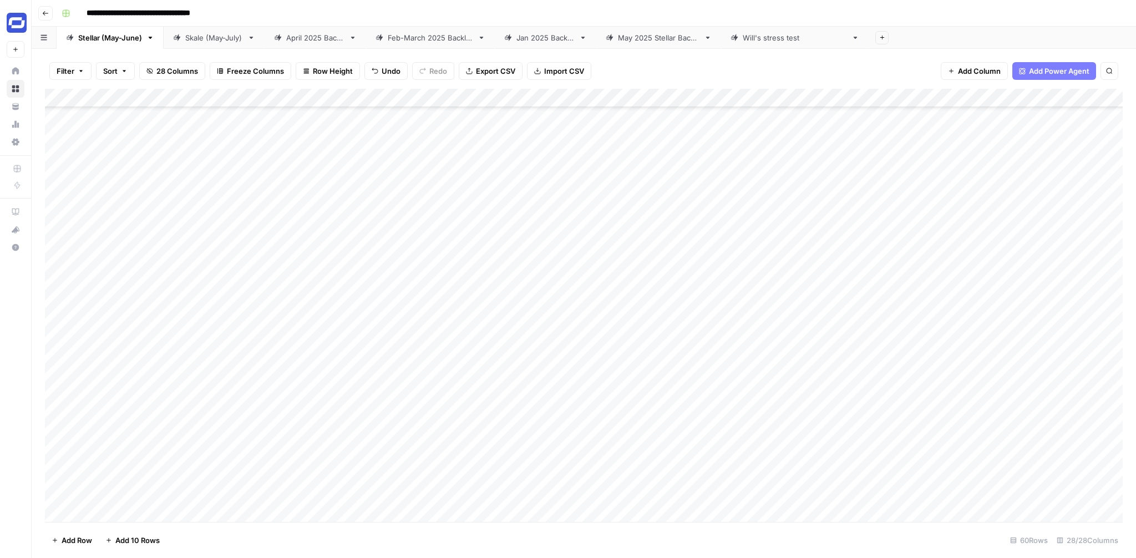
click at [203, 377] on div "Add Column" at bounding box center [584, 305] width 1078 height 433
click at [203, 377] on input "**********" at bounding box center [177, 382] width 178 height 13
type input "**********"
click at [403, 350] on div "Add Column" at bounding box center [584, 305] width 1078 height 433
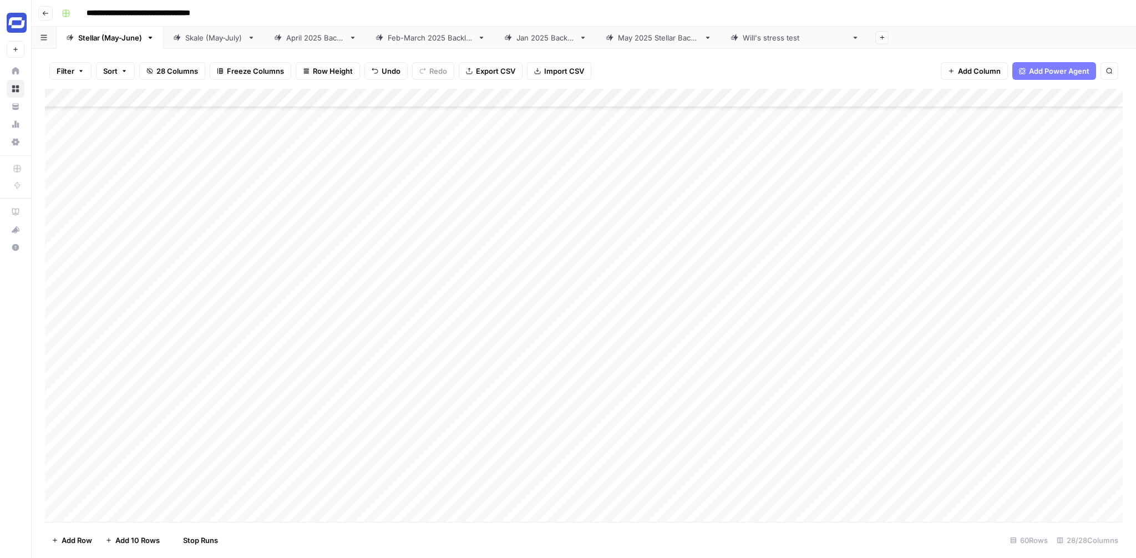
scroll to position [1089, 0]
click at [404, 411] on div "Add Column" at bounding box center [584, 305] width 1078 height 433
click at [403, 439] on div "Add Column" at bounding box center [584, 305] width 1078 height 433
click at [404, 468] on div "Add Column" at bounding box center [584, 305] width 1078 height 433
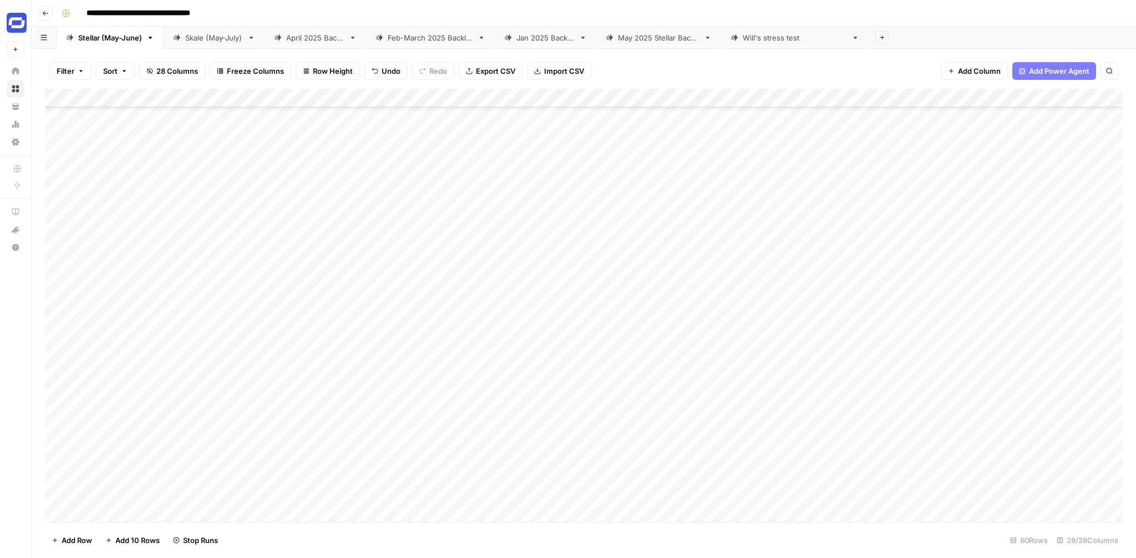
click at [212, 372] on div "Add Column" at bounding box center [584, 305] width 1078 height 433
type input "**********"
click at [215, 436] on div "Add Column" at bounding box center [584, 305] width 1078 height 433
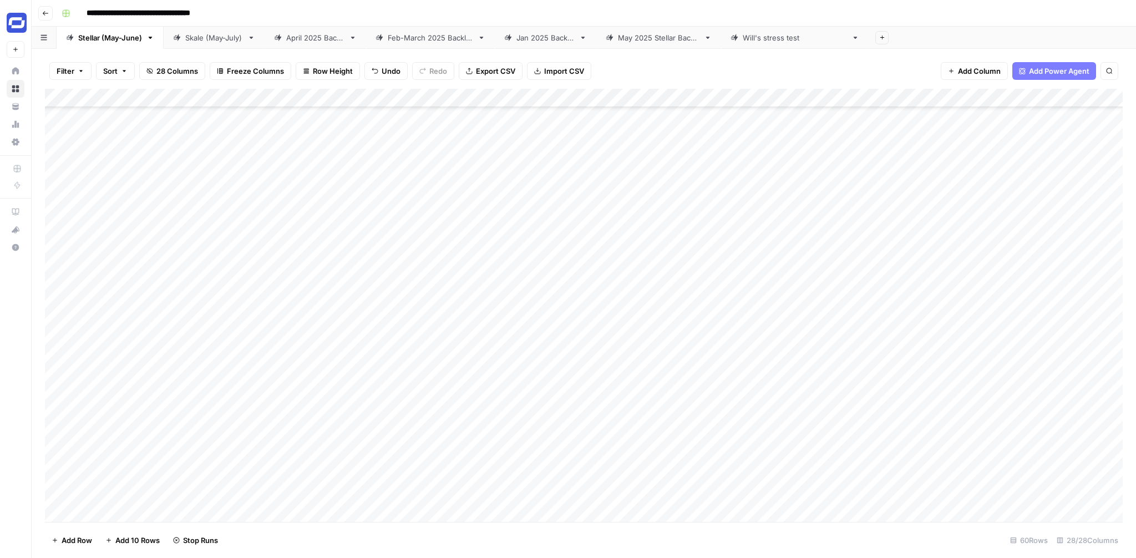
click at [215, 436] on div "Add Column" at bounding box center [584, 305] width 1078 height 433
type input "**********"
click at [405, 280] on div "Add Column" at bounding box center [584, 305] width 1078 height 433
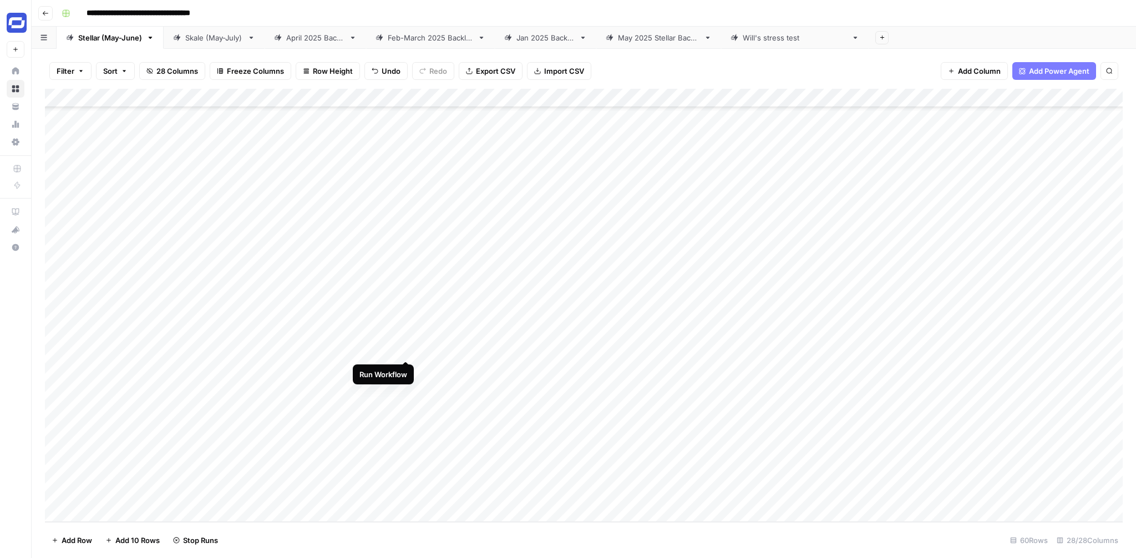
click at [404, 341] on div "Add Column" at bounding box center [584, 305] width 1078 height 433
drag, startPoint x: 253, startPoint y: 125, endPoint x: 613, endPoint y: 706, distance: 684.0
click at [613, 558] on html "**********" at bounding box center [568, 279] width 1136 height 558
click at [203, 43] on link "Skale (May-July)" at bounding box center [214, 38] width 101 height 22
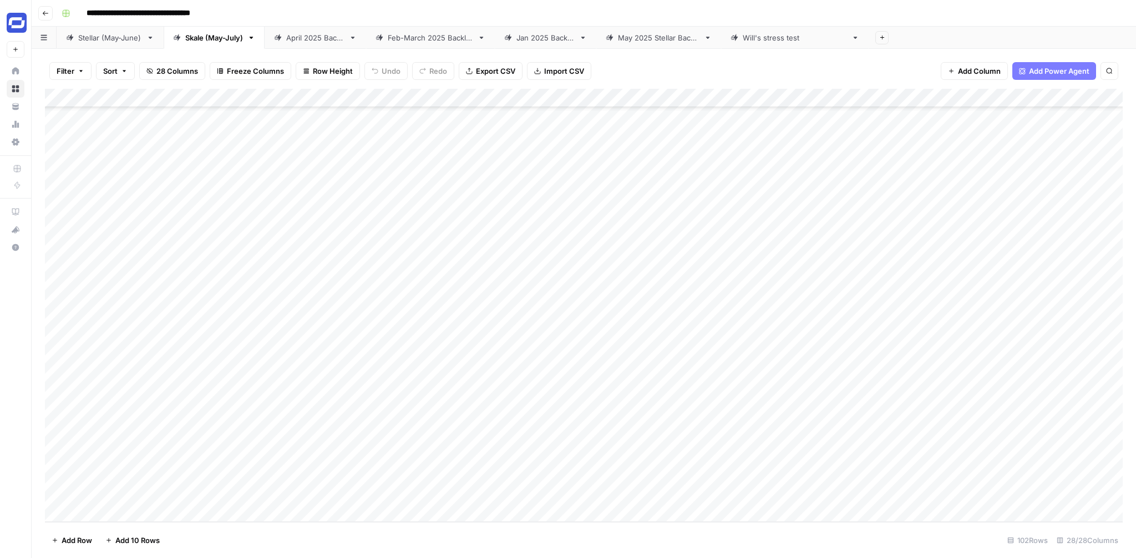
drag, startPoint x: 107, startPoint y: 127, endPoint x: 570, endPoint y: 483, distance: 584.4
click at [570, 483] on div "Add Column" at bounding box center [584, 305] width 1078 height 433
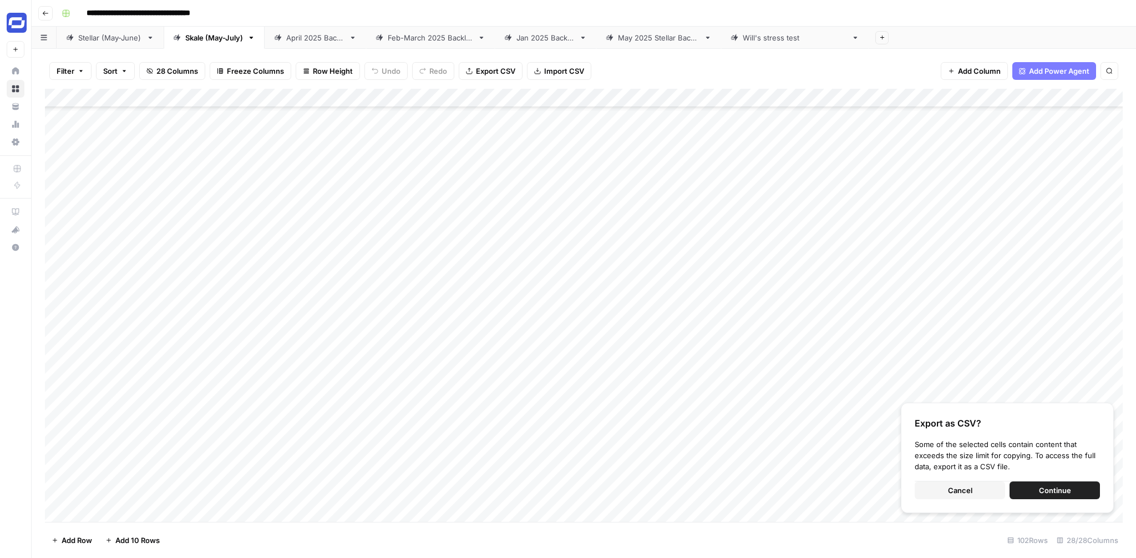
scroll to position [0, 0]
click at [247, 127] on div "Add Column" at bounding box center [584, 305] width 1078 height 433
click at [397, 140] on div "Add Column" at bounding box center [584, 305] width 1078 height 433
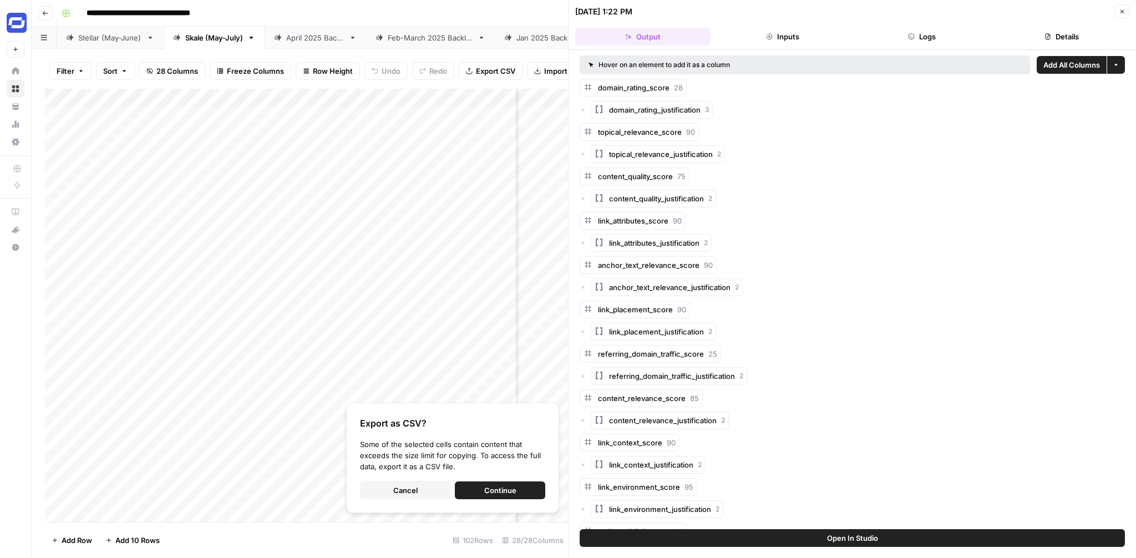
scroll to position [0, 172]
drag, startPoint x: 253, startPoint y: 128, endPoint x: 371, endPoint y: 347, distance: 248.5
click at [371, 347] on div "Add Column" at bounding box center [306, 305] width 523 height 433
click at [1119, 12] on icon "button" at bounding box center [1122, 11] width 7 height 7
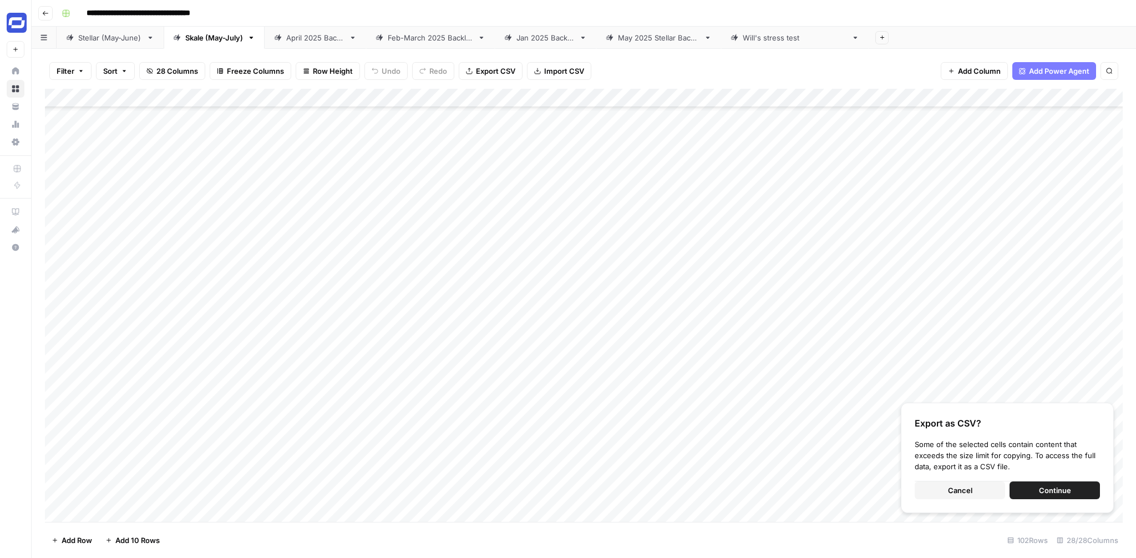
scroll to position [2546, 0]
click at [557, 480] on div "Add Column" at bounding box center [584, 305] width 1078 height 433
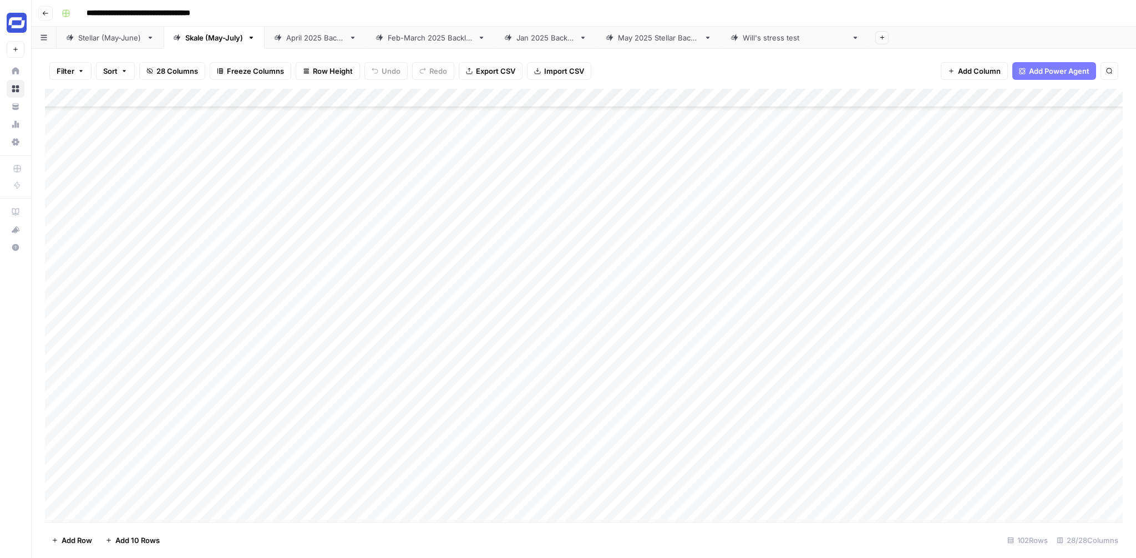
scroll to position [2227, 0]
click at [480, 413] on div "Add Column" at bounding box center [584, 305] width 1078 height 433
click at [802, 211] on div "Add Column" at bounding box center [584, 305] width 1078 height 433
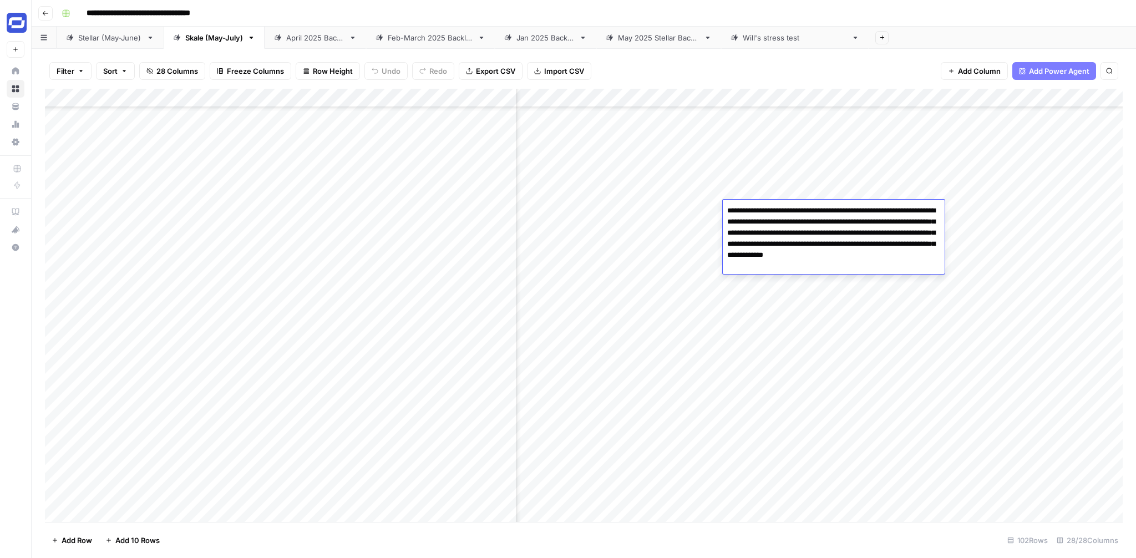
click at [802, 211] on textarea "**********" at bounding box center [834, 238] width 222 height 71
click at [917, 138] on div "Add Column" at bounding box center [584, 305] width 1078 height 433
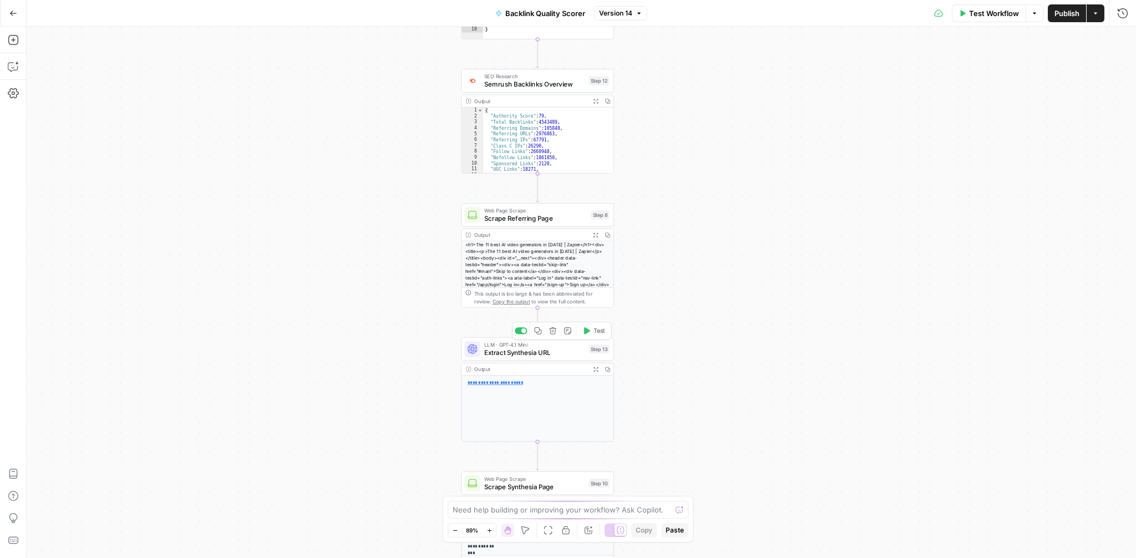
click at [549, 353] on span "Extract Synthesia URL" at bounding box center [534, 353] width 100 height 10
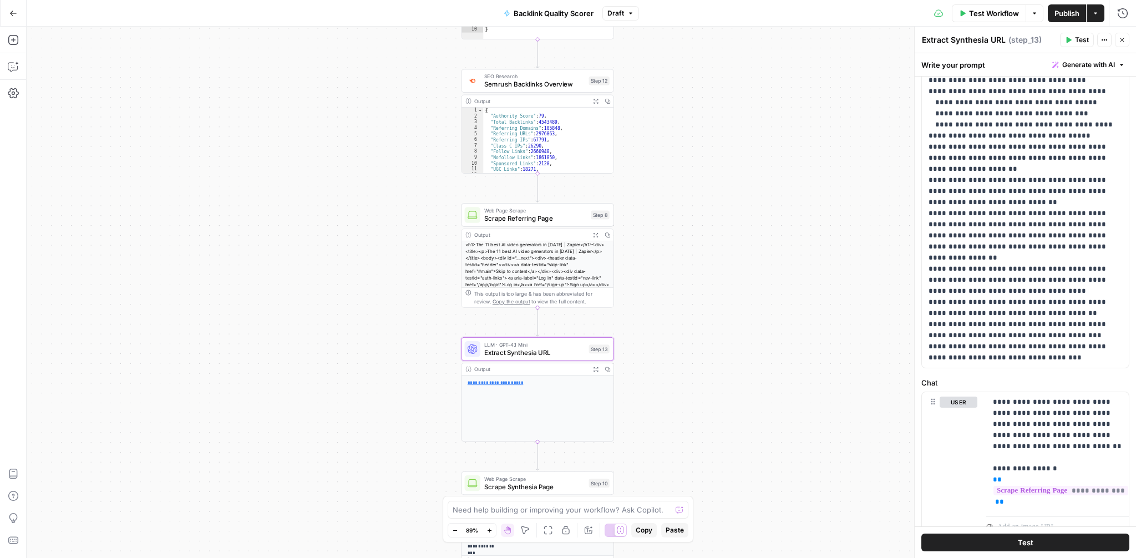
scroll to position [236, 0]
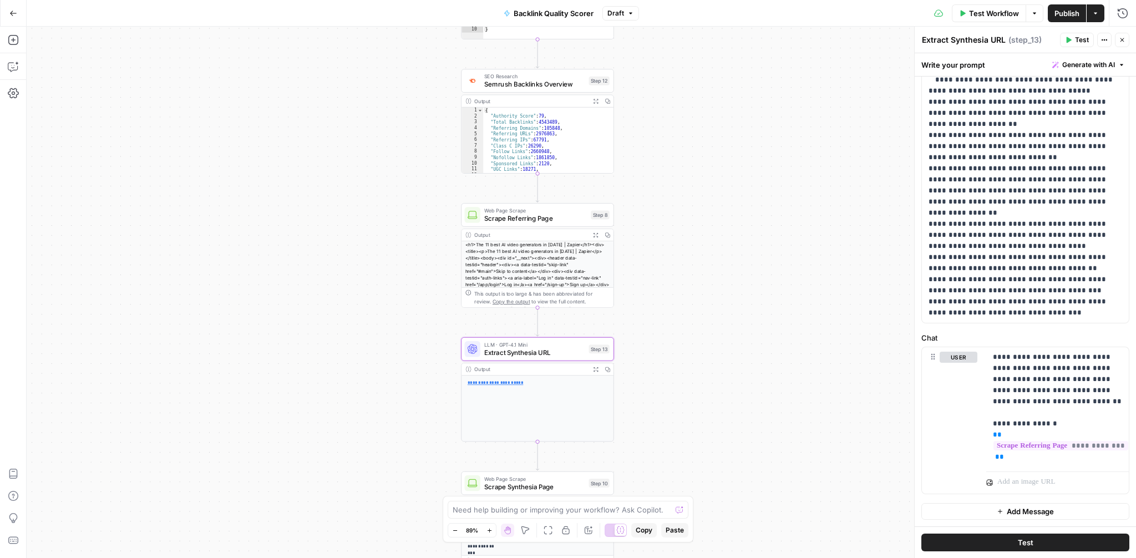
click at [1126, 40] on button "Close" at bounding box center [1122, 40] width 14 height 14
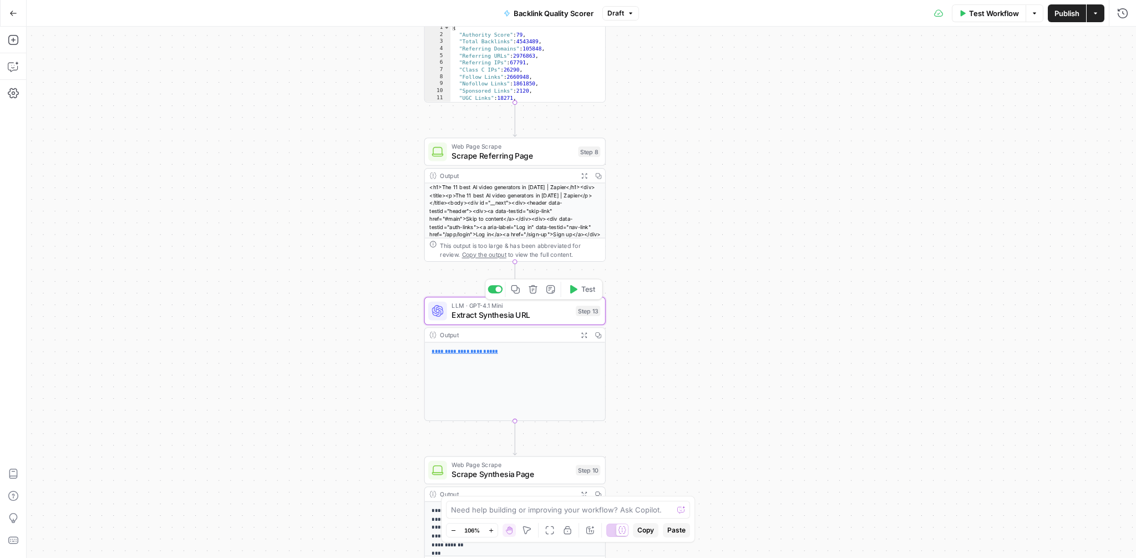
click at [502, 316] on span "Extract Synthesia URL" at bounding box center [511, 315] width 119 height 12
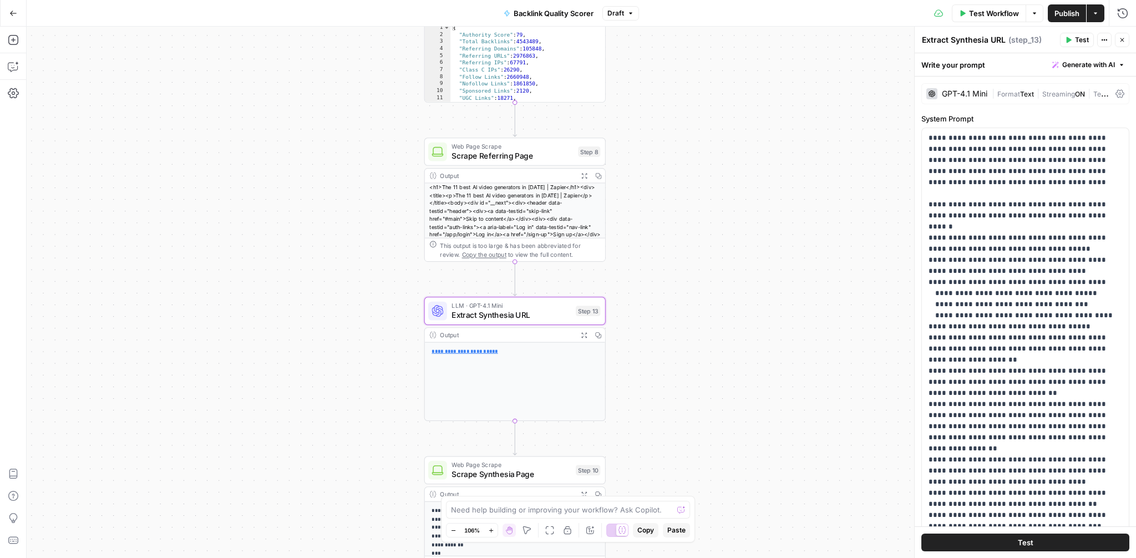
click at [1119, 93] on icon at bounding box center [1120, 94] width 9 height 8
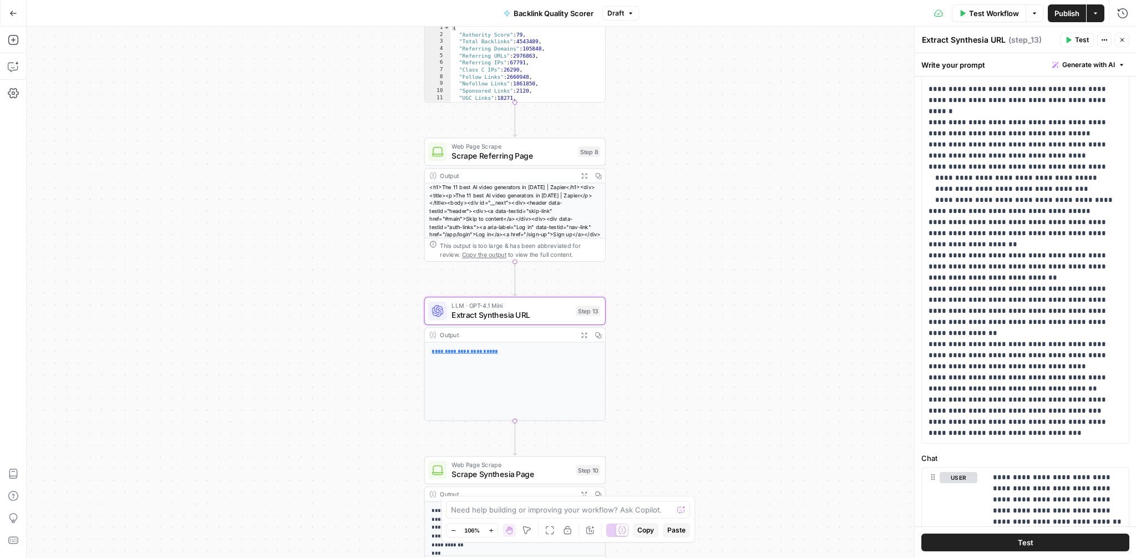
scroll to position [600, 0]
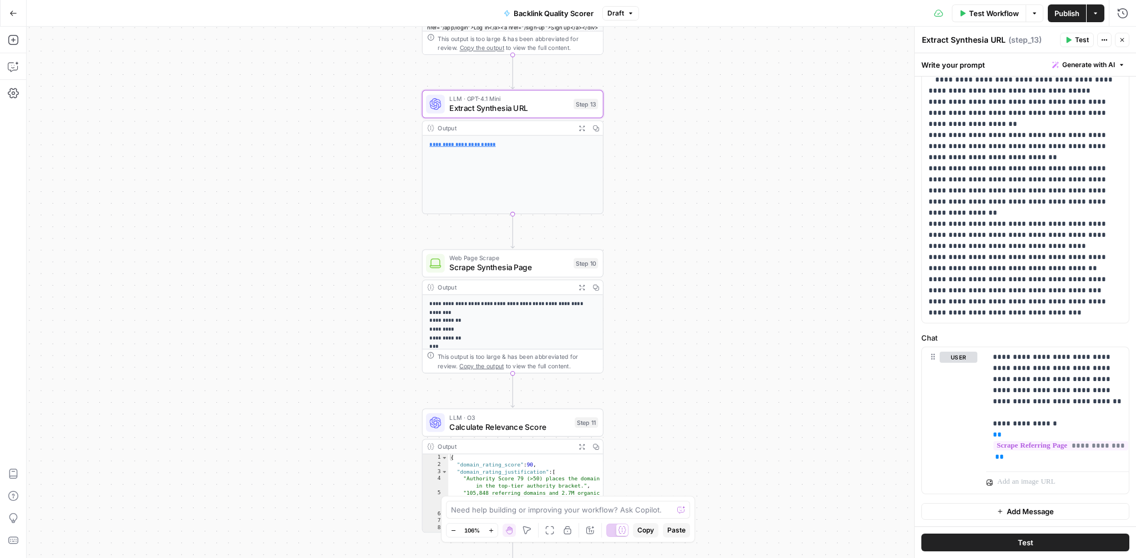
drag, startPoint x: 721, startPoint y: 376, endPoint x: 719, endPoint y: 169, distance: 207.0
click at [719, 169] on div "**********" at bounding box center [582, 293] width 1110 height 532
click at [532, 269] on span "Scrape Synthesia Page" at bounding box center [508, 268] width 119 height 12
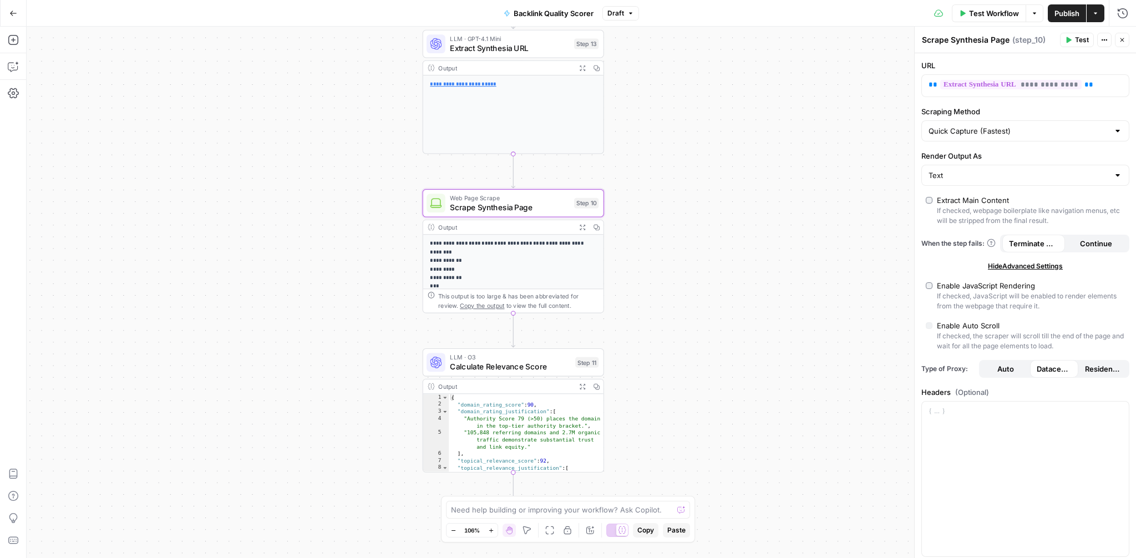
drag, startPoint x: 732, startPoint y: 336, endPoint x: 732, endPoint y: 294, distance: 42.2
click at [732, 294] on div "**********" at bounding box center [582, 293] width 1110 height 532
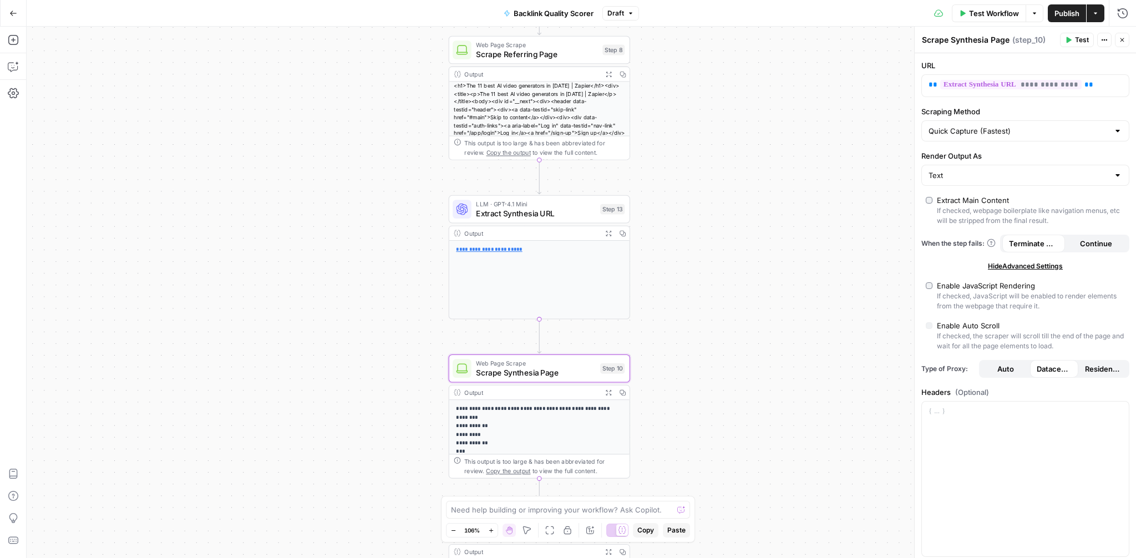
drag, startPoint x: 699, startPoint y: 204, endPoint x: 726, endPoint y: 369, distance: 167.5
click at [726, 369] on div "**********" at bounding box center [582, 293] width 1110 height 532
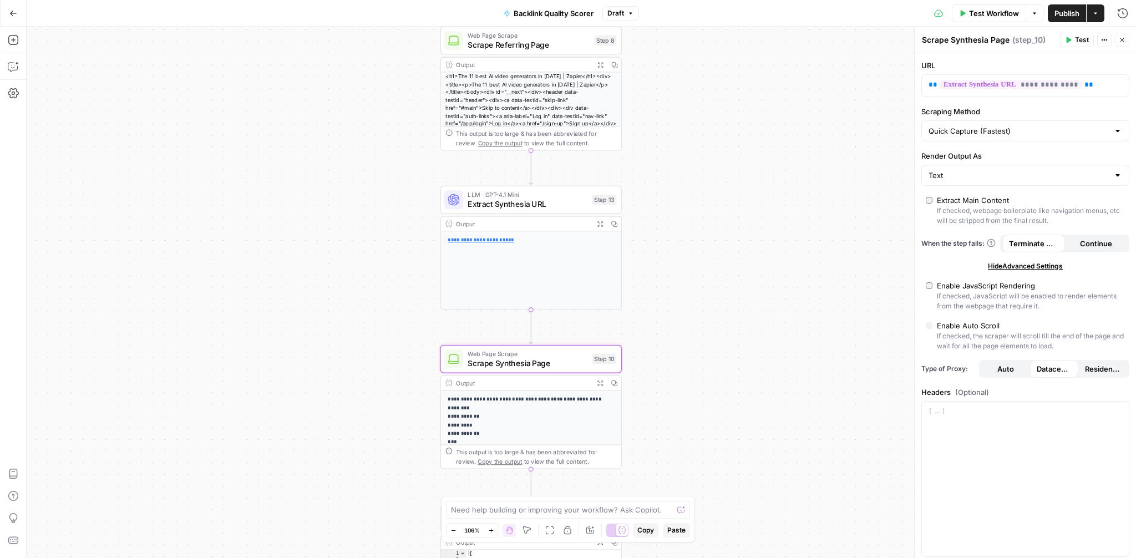
drag, startPoint x: 726, startPoint y: 369, endPoint x: 717, endPoint y: 360, distance: 13.0
click at [717, 360] on div "**********" at bounding box center [582, 293] width 1110 height 532
click at [13, 42] on icon "button" at bounding box center [13, 40] width 10 height 10
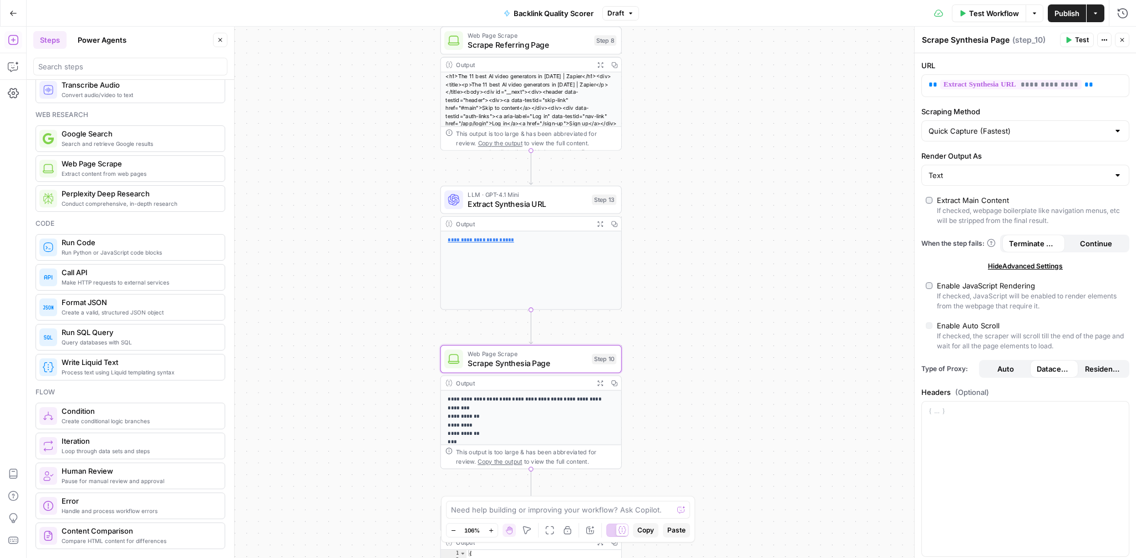
scroll to position [56, 0]
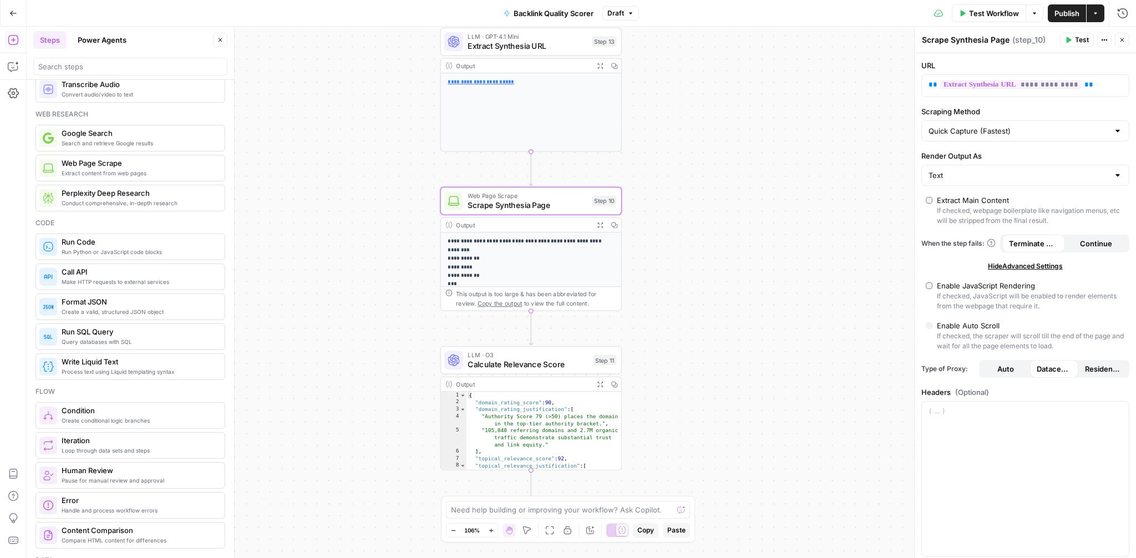
drag, startPoint x: 367, startPoint y: 399, endPoint x: 367, endPoint y: 241, distance: 158.1
click at [367, 241] on div "**********" at bounding box center [582, 293] width 1110 height 532
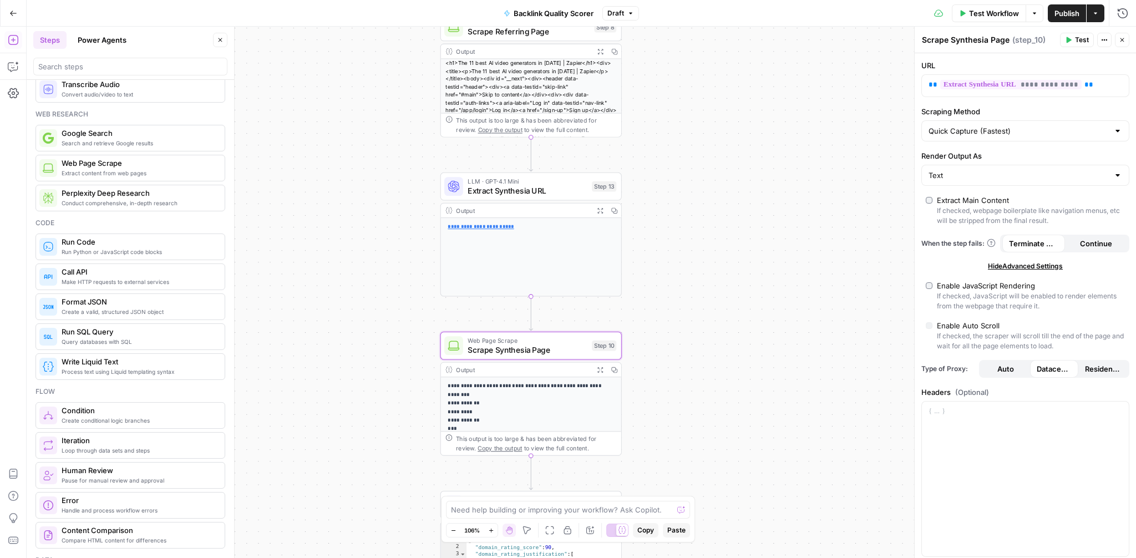
drag, startPoint x: 367, startPoint y: 241, endPoint x: 367, endPoint y: 385, distance: 144.3
click at [367, 385] on div "**********" at bounding box center [582, 293] width 1110 height 532
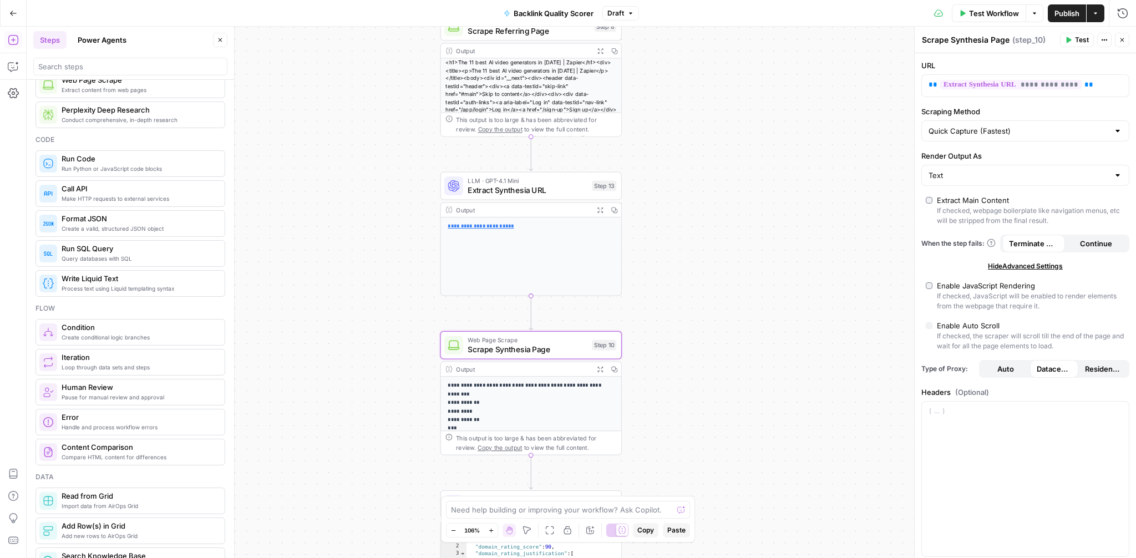
scroll to position [140, 0]
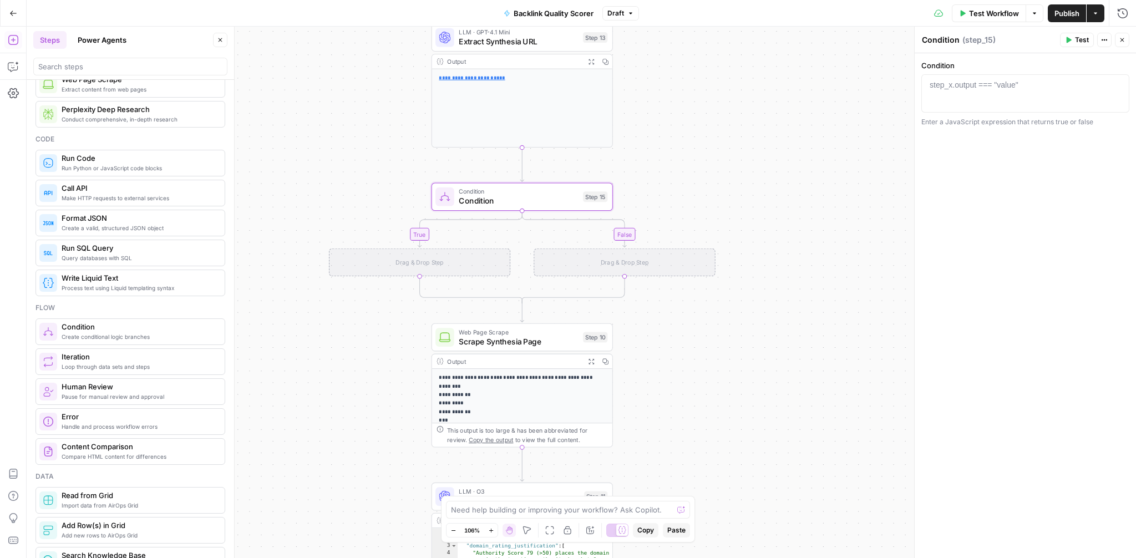
click at [702, 334] on div "**********" at bounding box center [582, 293] width 1110 height 532
click at [543, 174] on icon "button" at bounding box center [540, 175] width 8 height 8
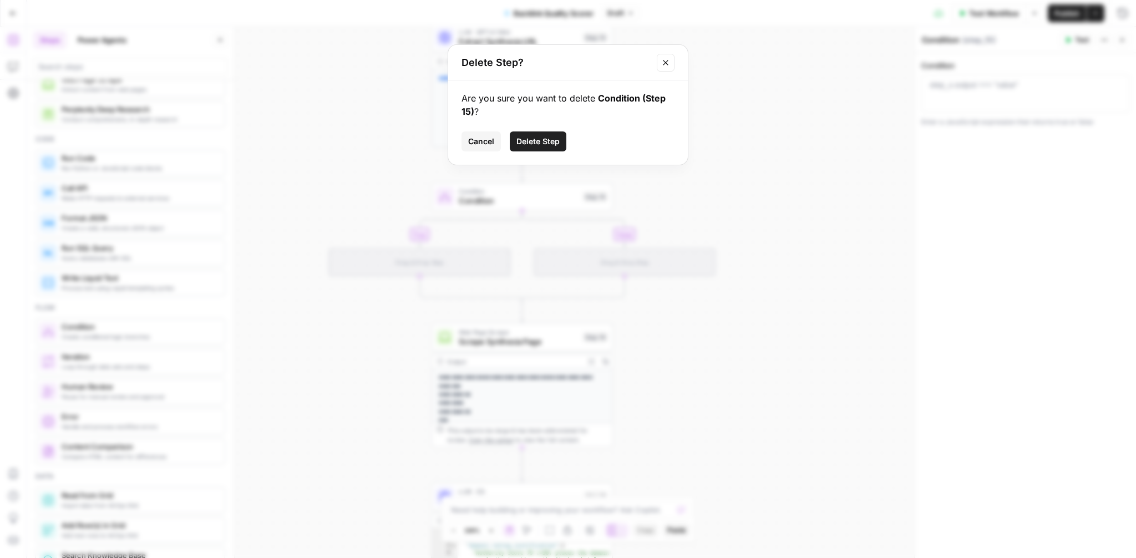
click at [548, 140] on span "Delete Step" at bounding box center [538, 141] width 43 height 11
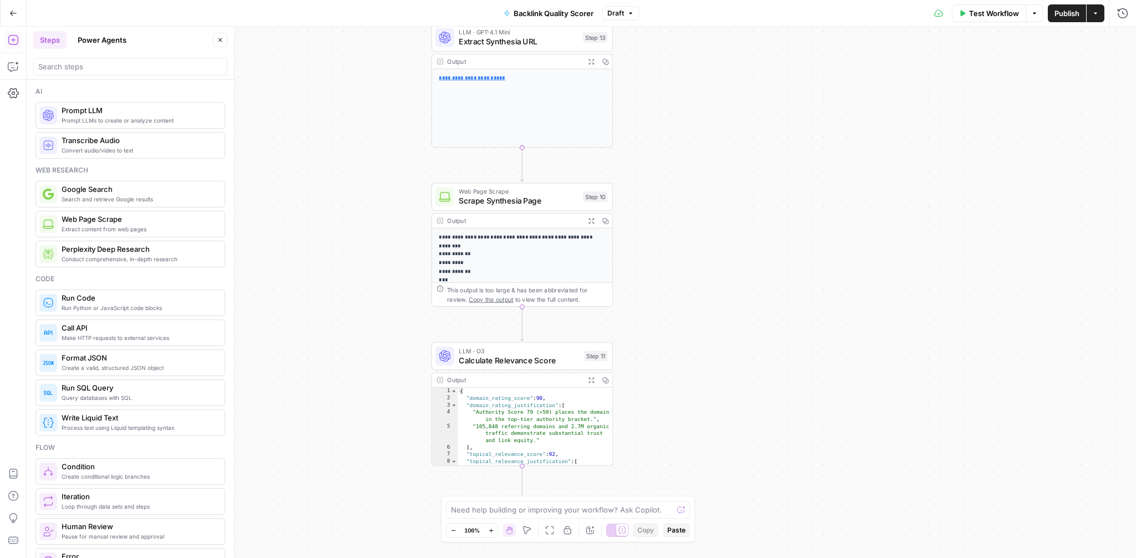
scroll to position [140, 0]
